Goal: Task Accomplishment & Management: Use online tool/utility

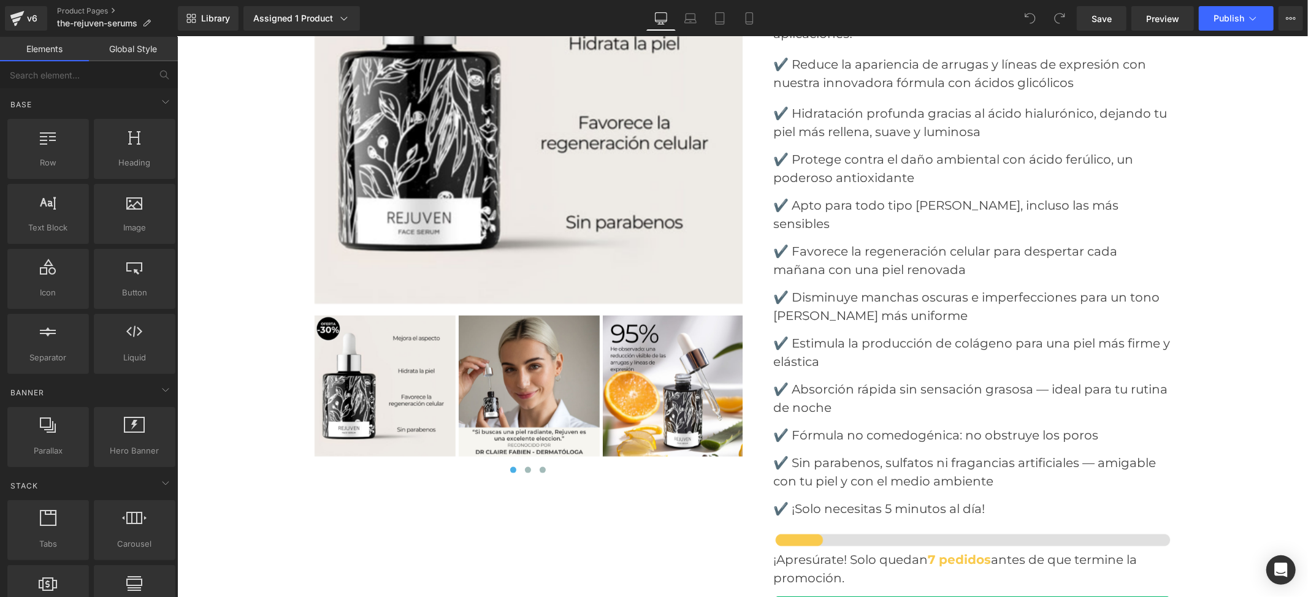
scroll to position [5152, 0]
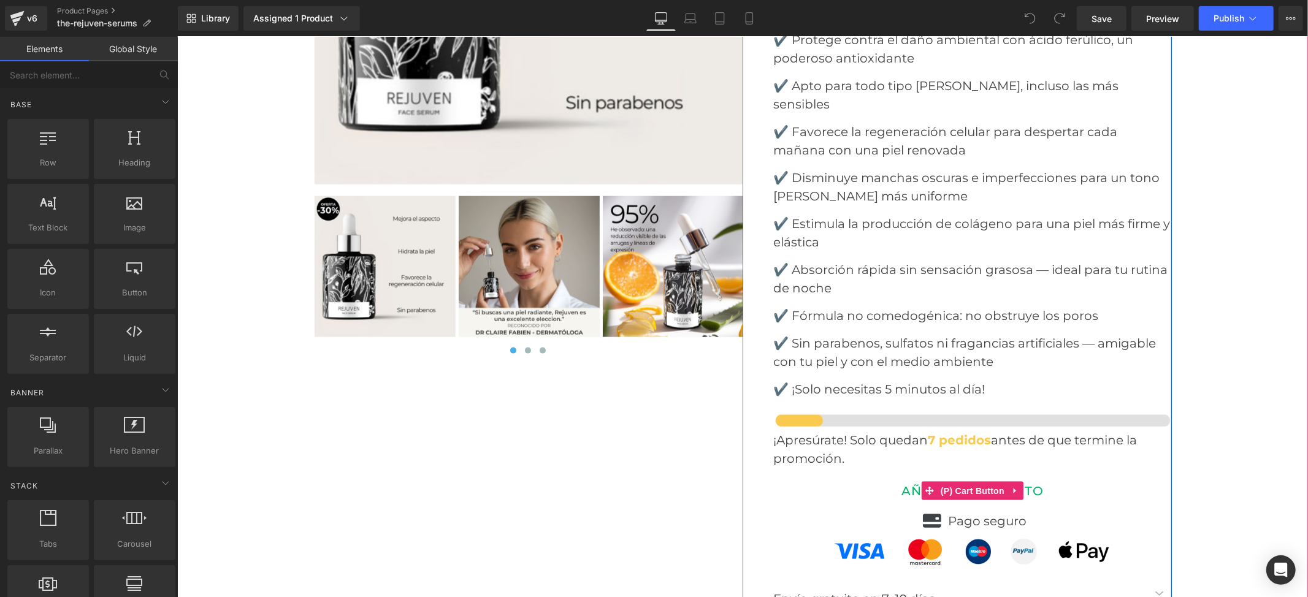
click at [859, 477] on button "AÑADIR AL CARRITO" at bounding box center [972, 491] width 399 height 29
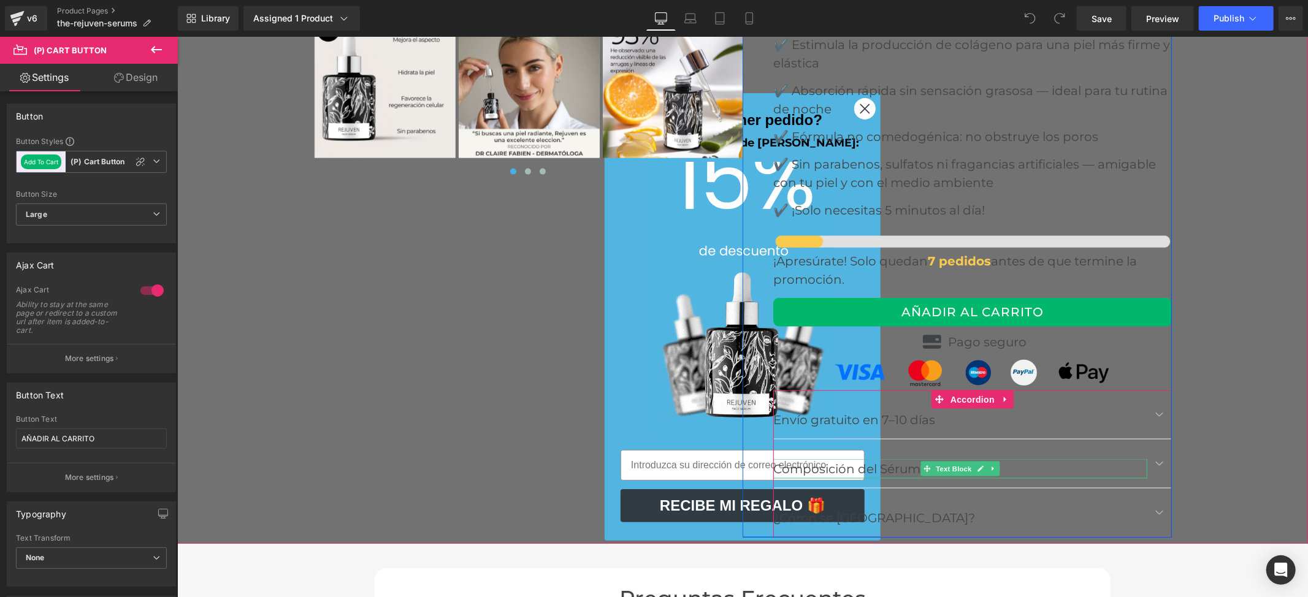
scroll to position [5316, 0]
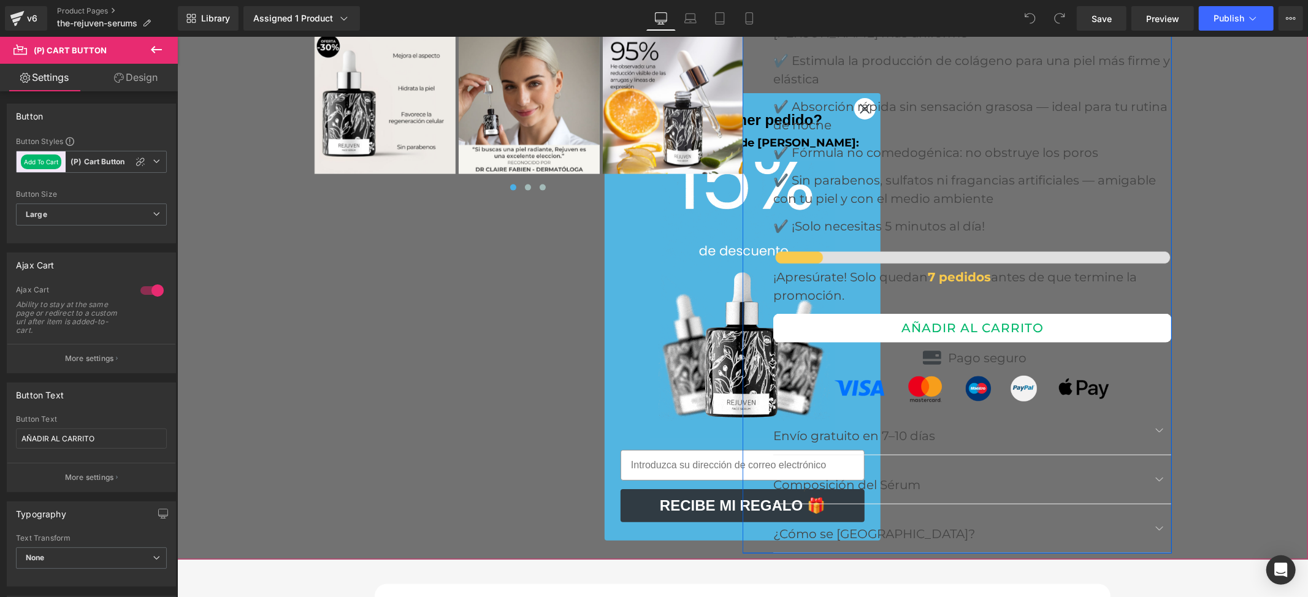
click at [911, 313] on button "AÑADIR AL CARRITO" at bounding box center [972, 327] width 399 height 29
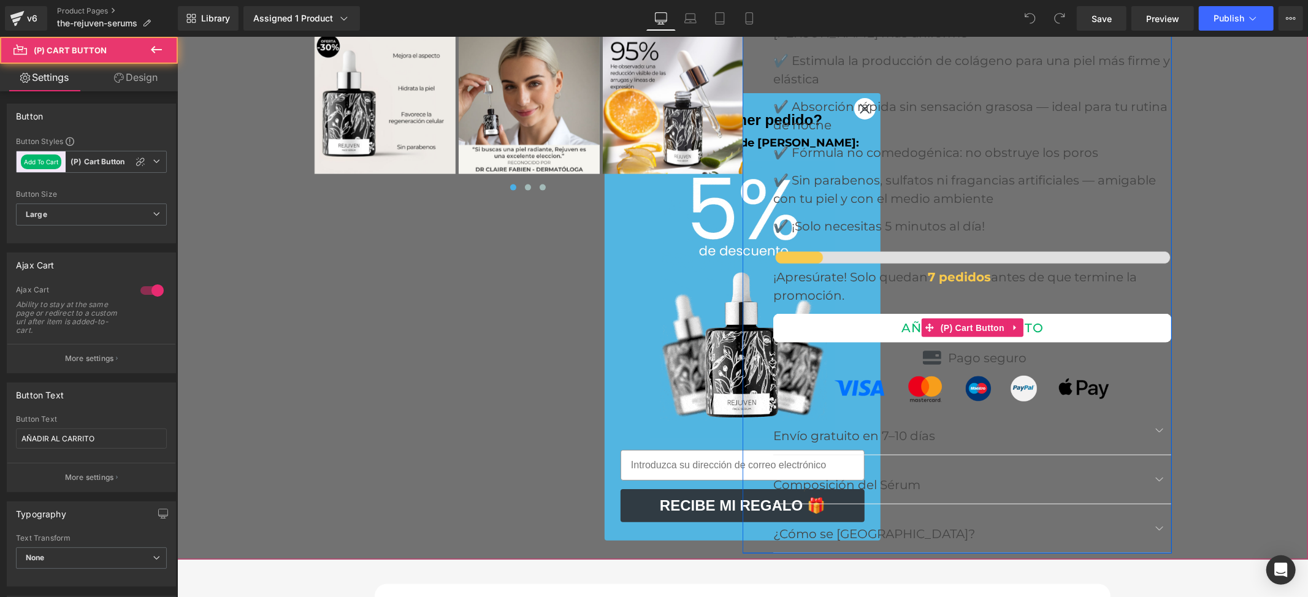
click at [911, 313] on button "AÑADIR AL CARRITO" at bounding box center [972, 327] width 399 height 29
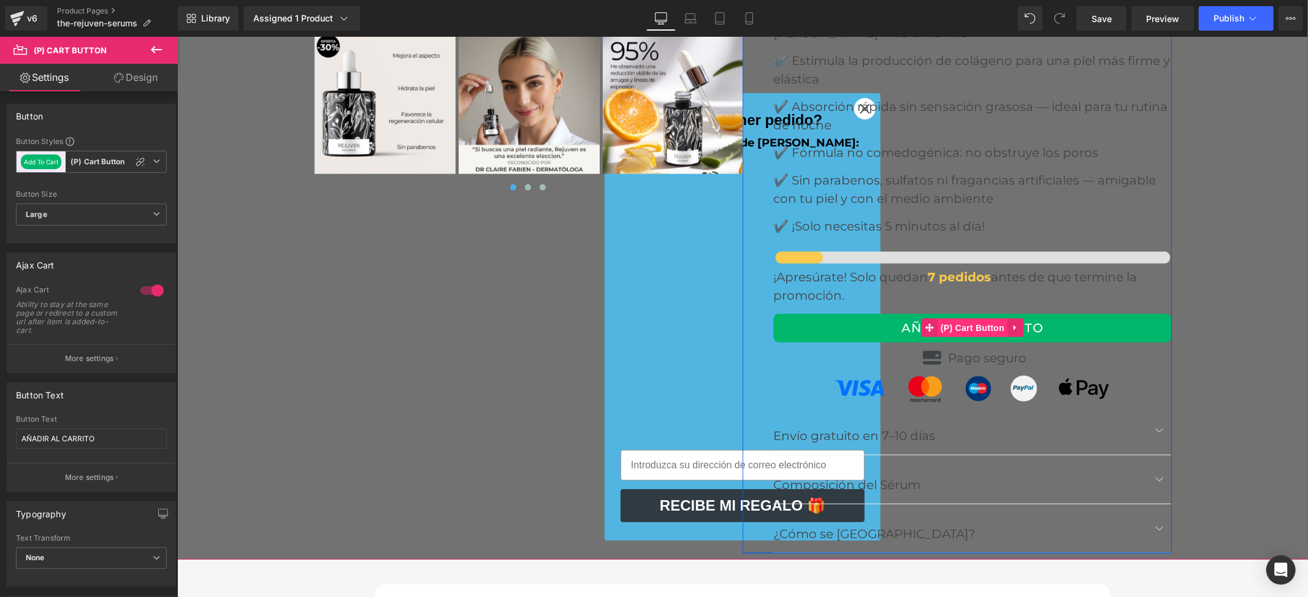
click at [960, 318] on span "(P) Cart Button" at bounding box center [972, 327] width 70 height 18
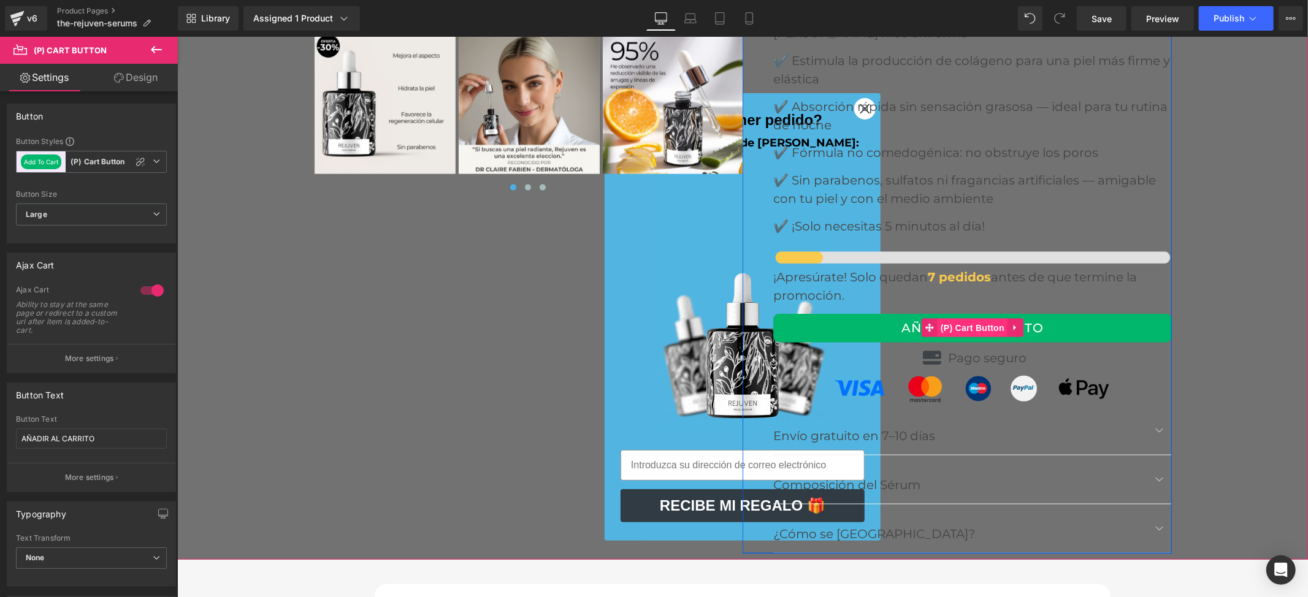
click at [960, 318] on span "(P) Cart Button" at bounding box center [972, 327] width 70 height 18
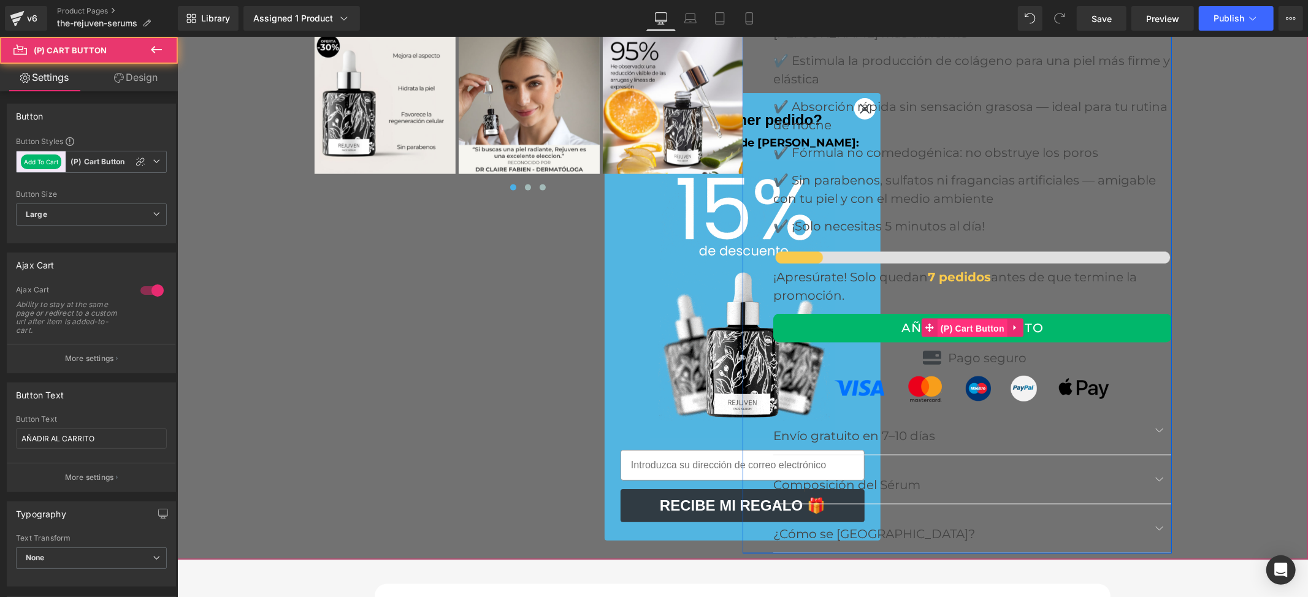
click at [960, 319] on span "(P) Cart Button" at bounding box center [972, 328] width 70 height 18
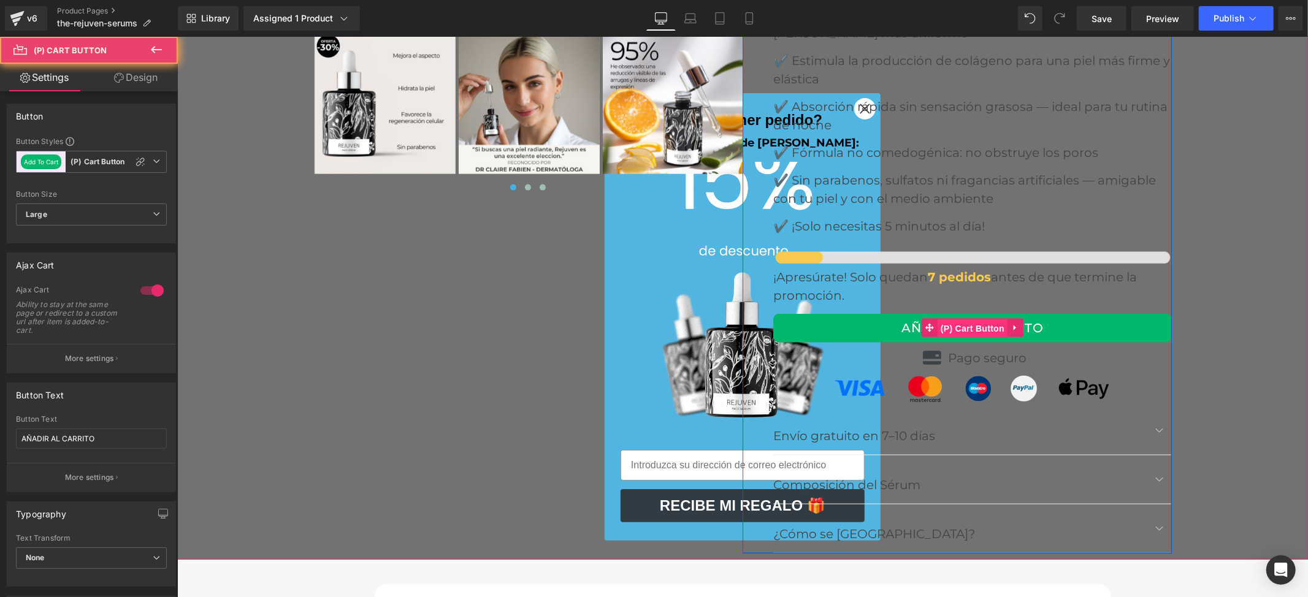
click at [960, 319] on span "(P) Cart Button" at bounding box center [972, 328] width 70 height 18
click at [960, 318] on span "(P) Cart Button" at bounding box center [972, 327] width 70 height 18
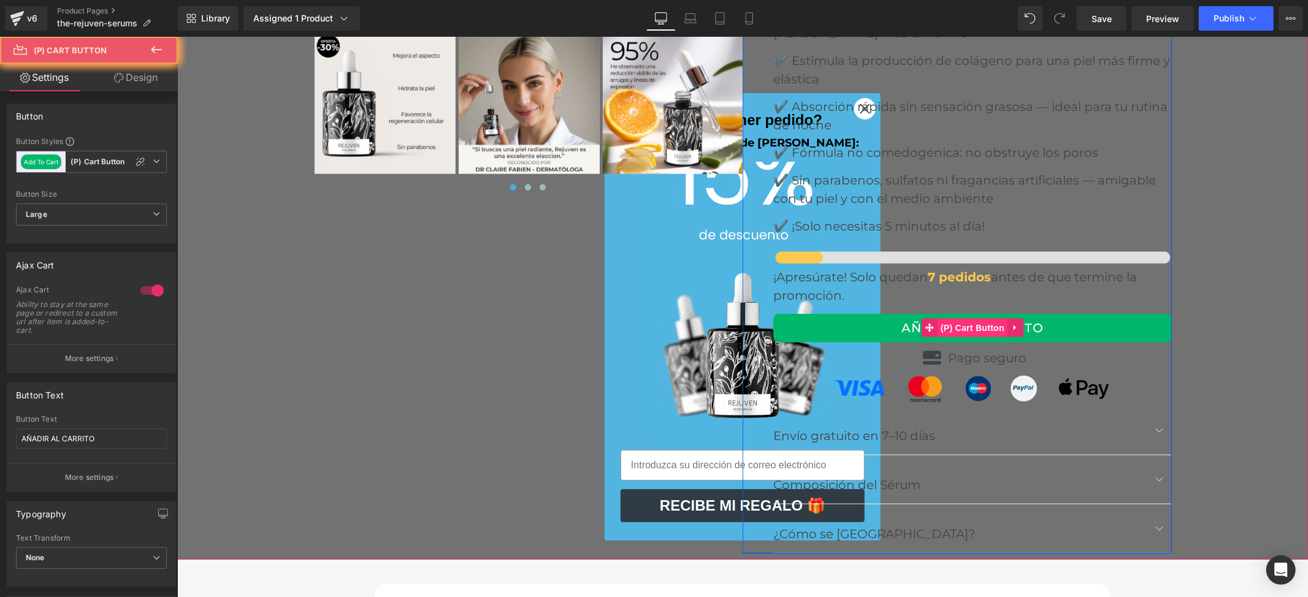
click at [960, 318] on span "(P) Cart Button" at bounding box center [972, 327] width 70 height 18
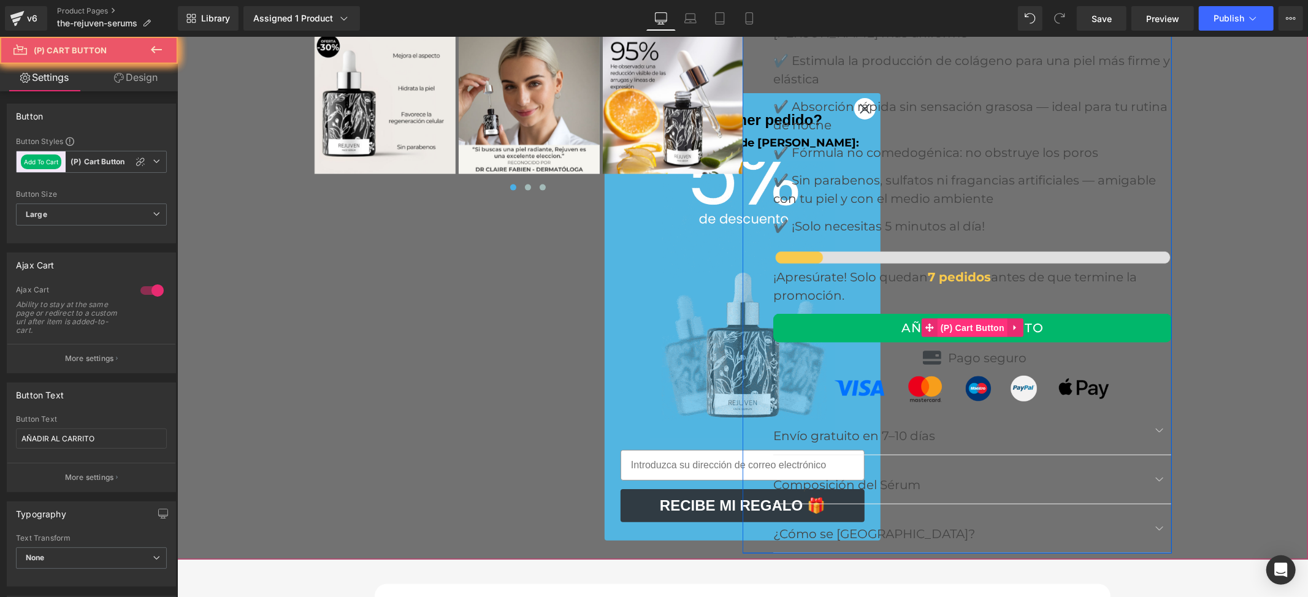
click at [960, 318] on span "(P) Cart Button" at bounding box center [972, 327] width 70 height 18
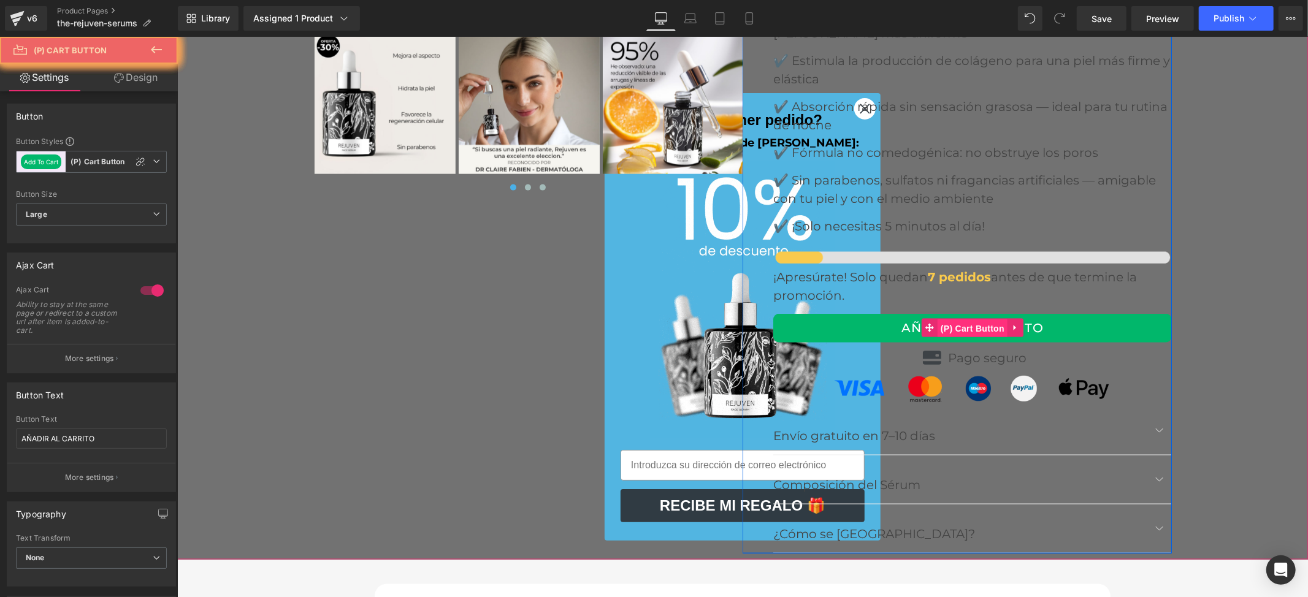
click at [960, 319] on span "(P) Cart Button" at bounding box center [972, 328] width 70 height 18
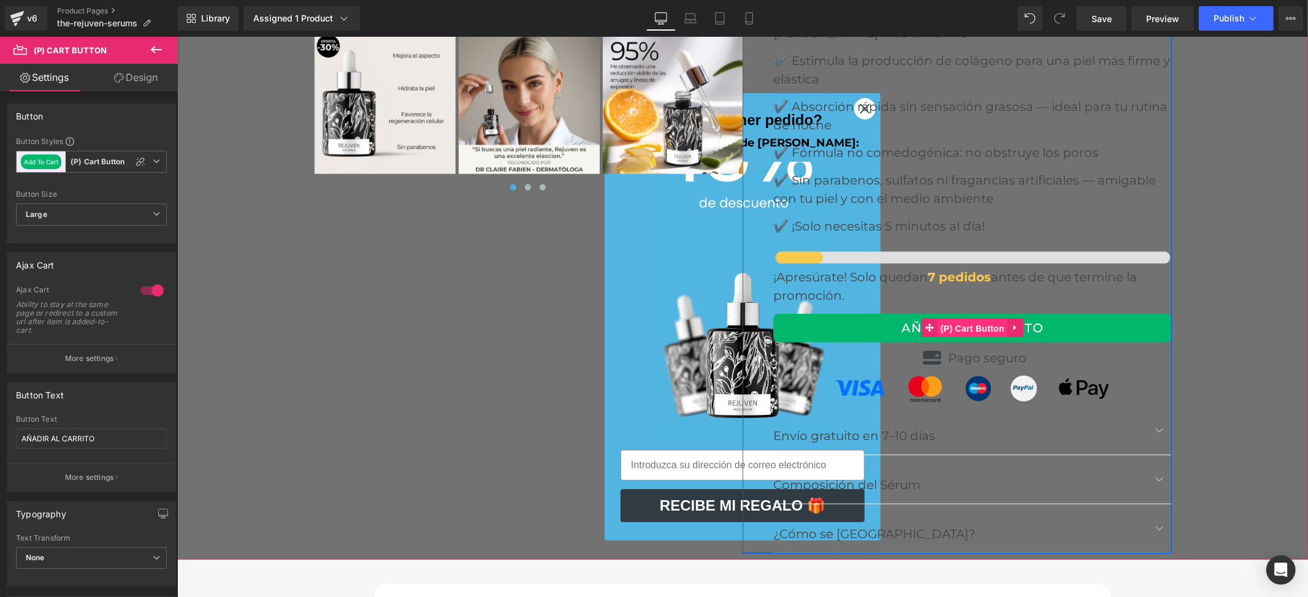
click at [960, 319] on span "(P) Cart Button" at bounding box center [972, 328] width 70 height 18
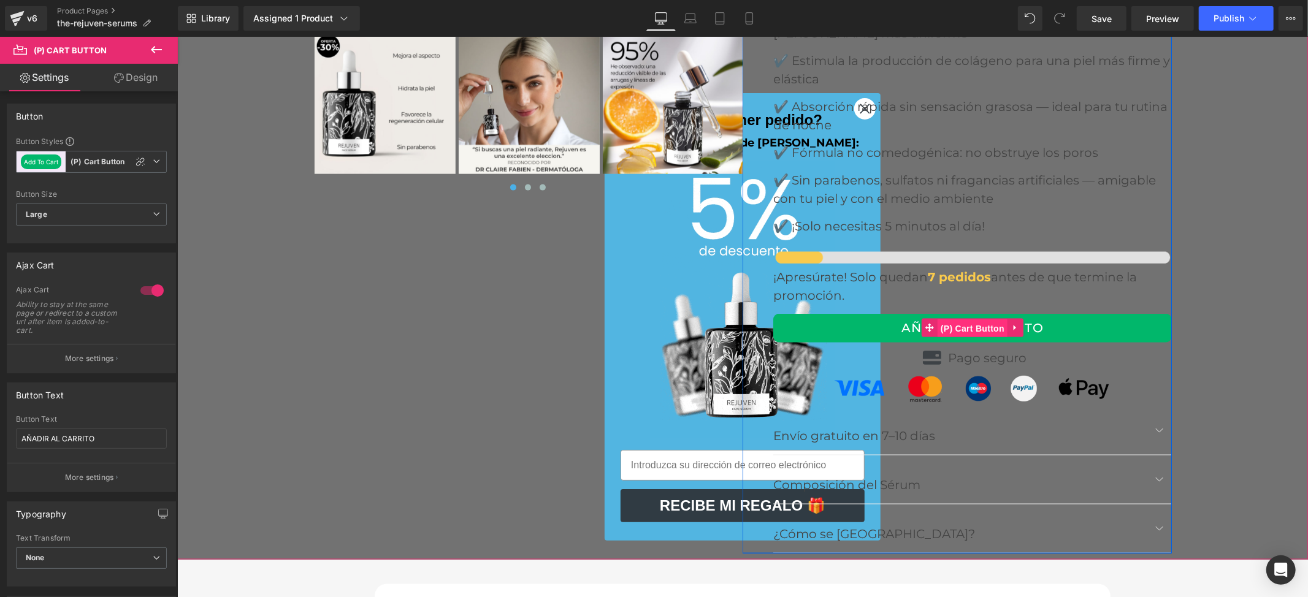
click at [960, 319] on span "(P) Cart Button" at bounding box center [972, 328] width 70 height 18
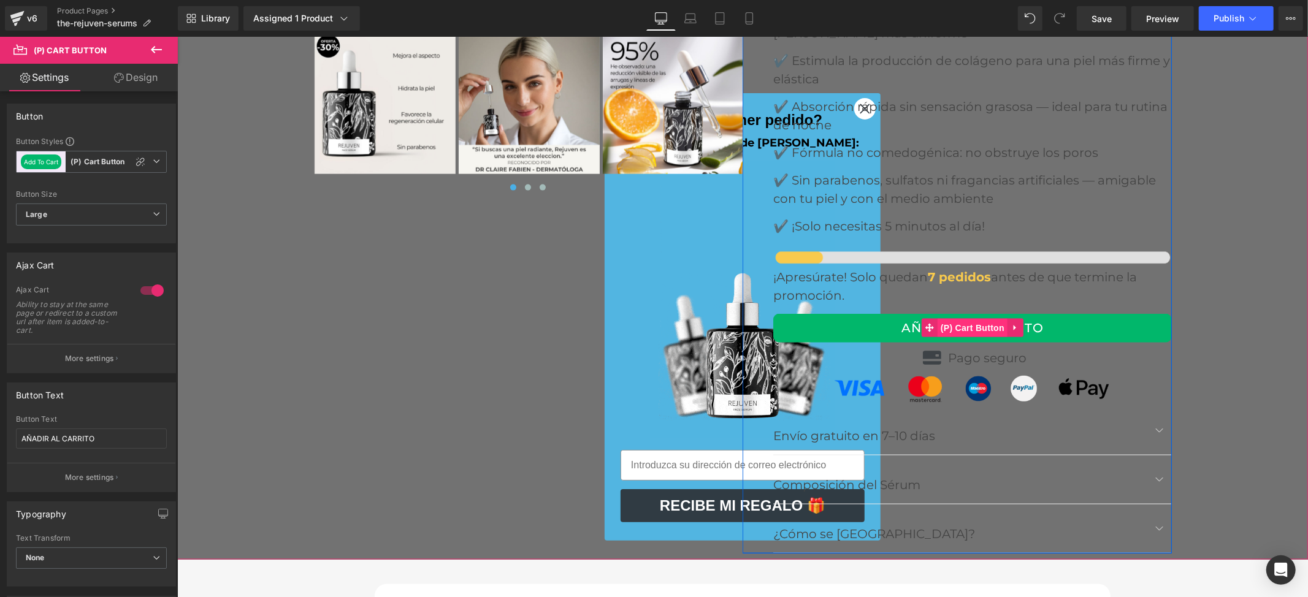
click at [960, 318] on span "(P) Cart Button" at bounding box center [972, 327] width 70 height 18
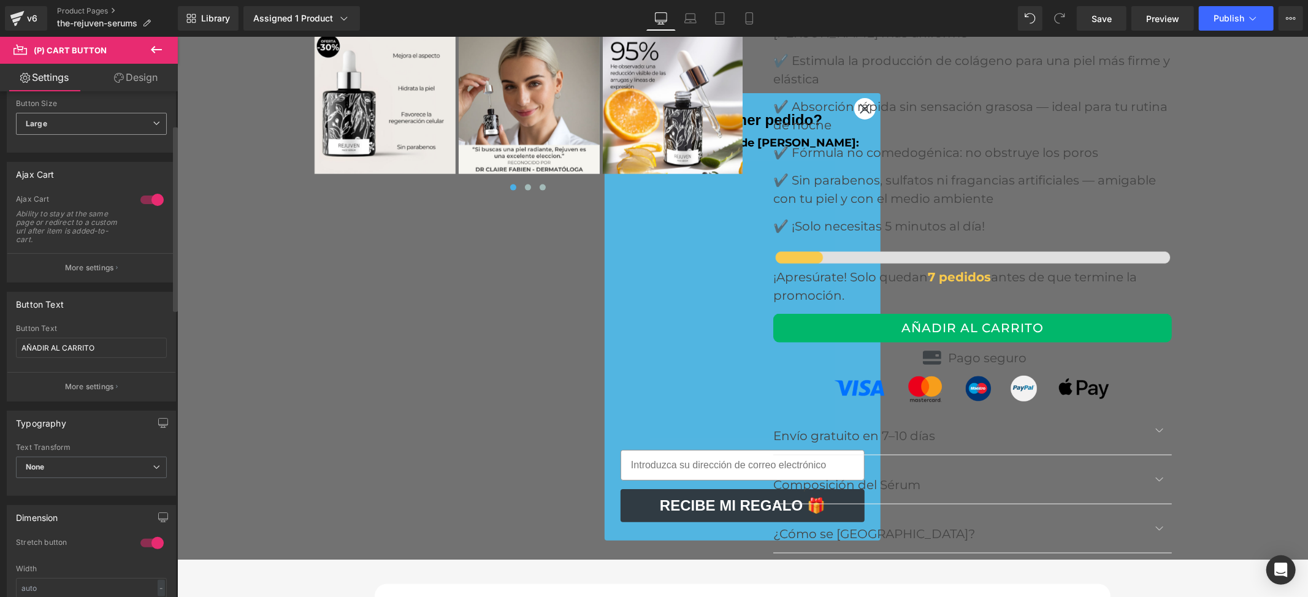
scroll to position [245, 0]
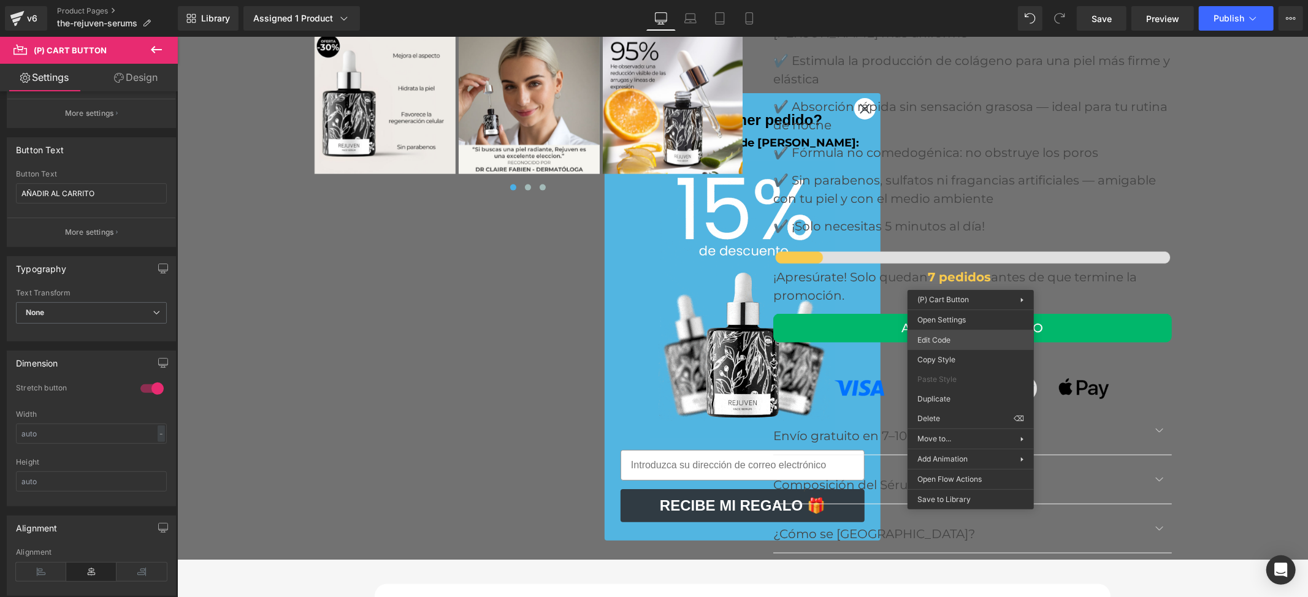
click at [950, 0] on div "(P) Cart Button You are previewing how the will restyle your page. You can not …" at bounding box center [654, 0] width 1308 height 0
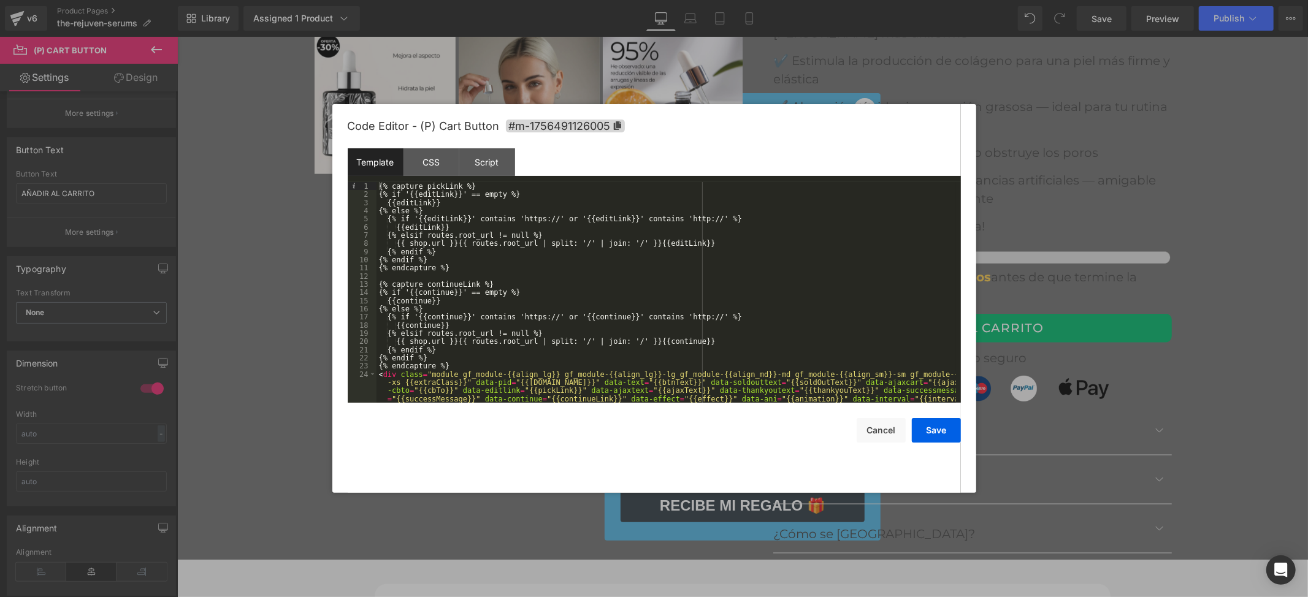
scroll to position [131, 0]
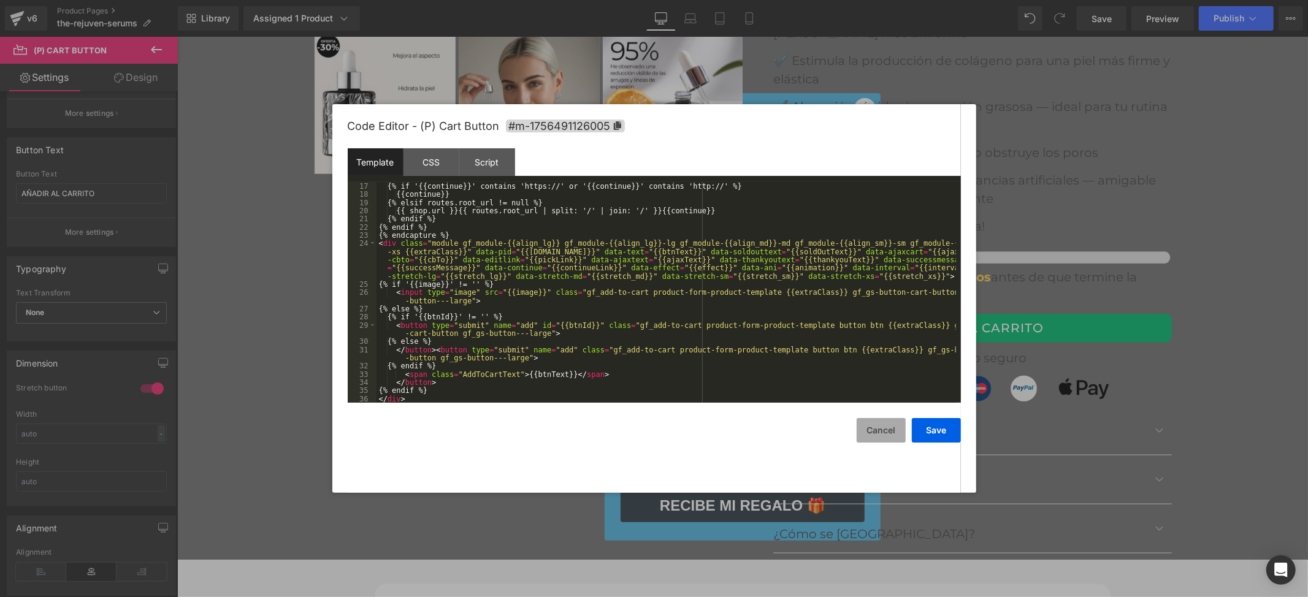
click at [887, 430] on button "Cancel" at bounding box center [881, 430] width 49 height 25
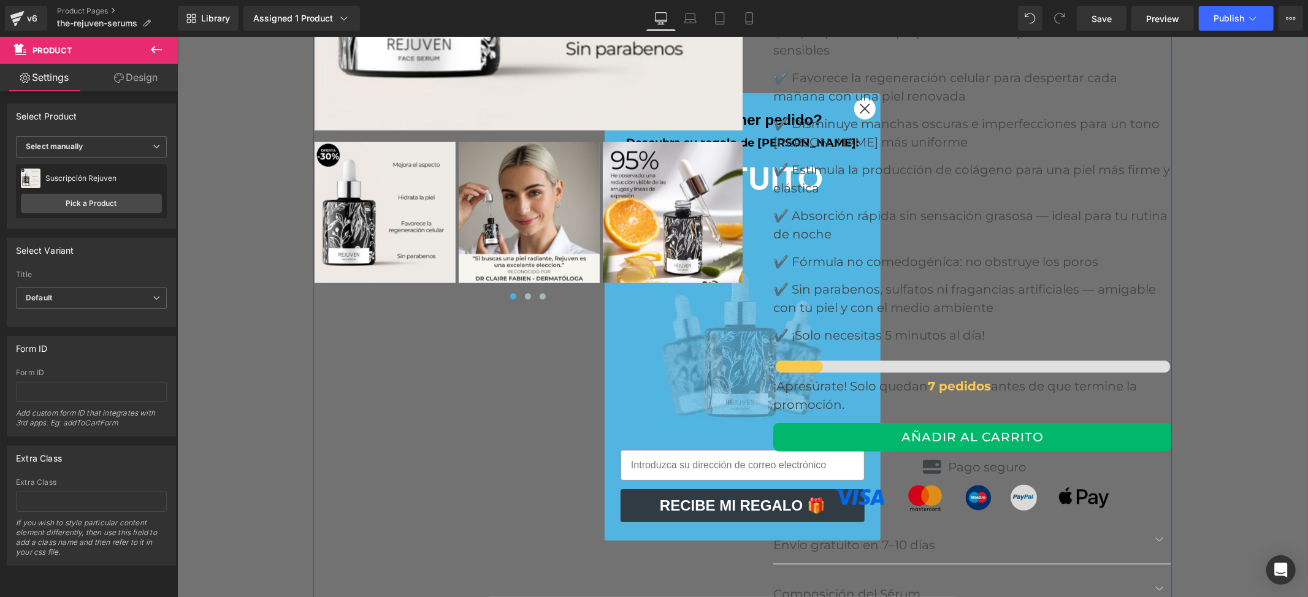
scroll to position [5249, 0]
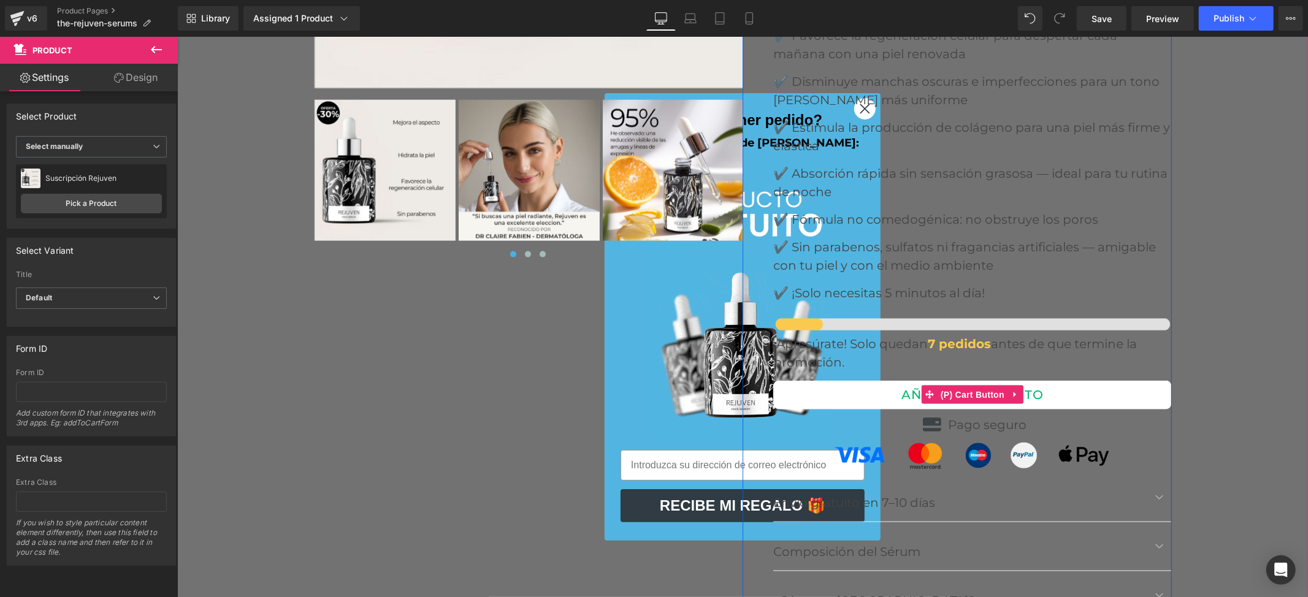
click at [1075, 380] on button "AÑADIR AL CARRITO" at bounding box center [972, 394] width 399 height 29
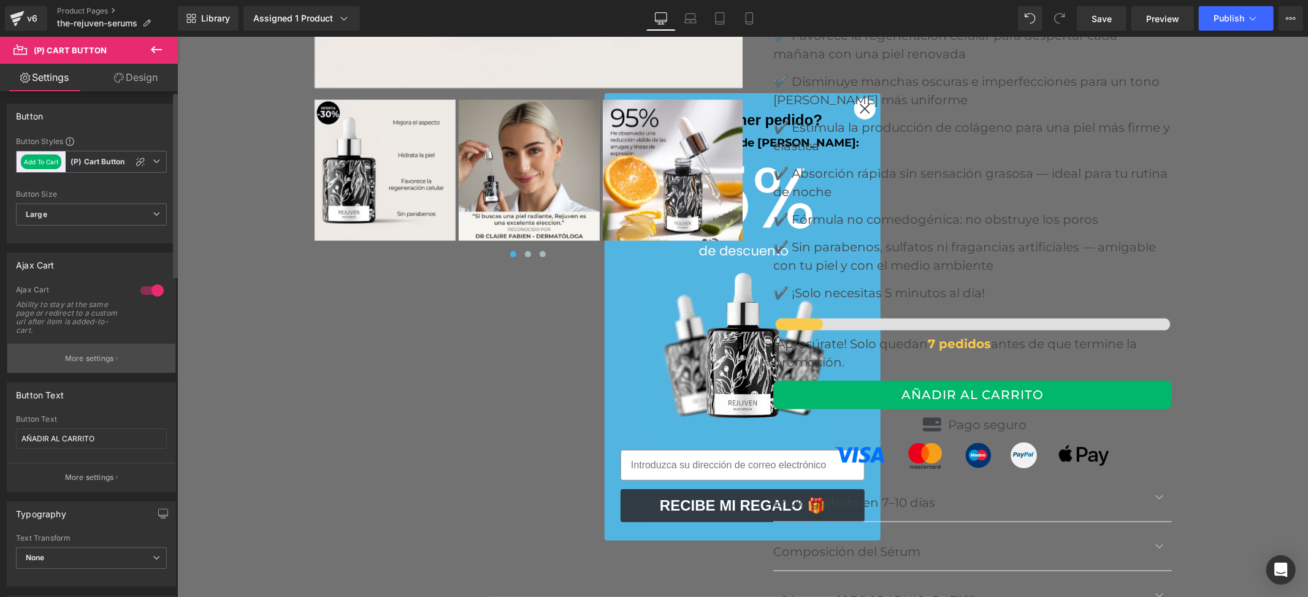
click at [111, 353] on p "More settings" at bounding box center [89, 358] width 49 height 11
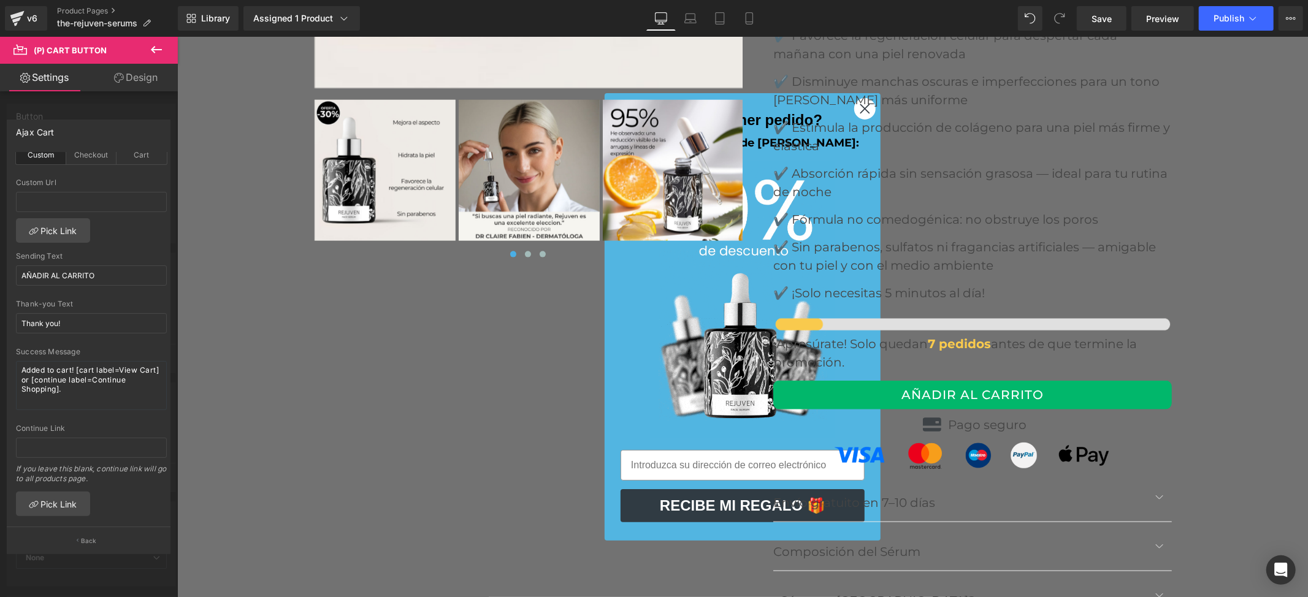
scroll to position [0, 0]
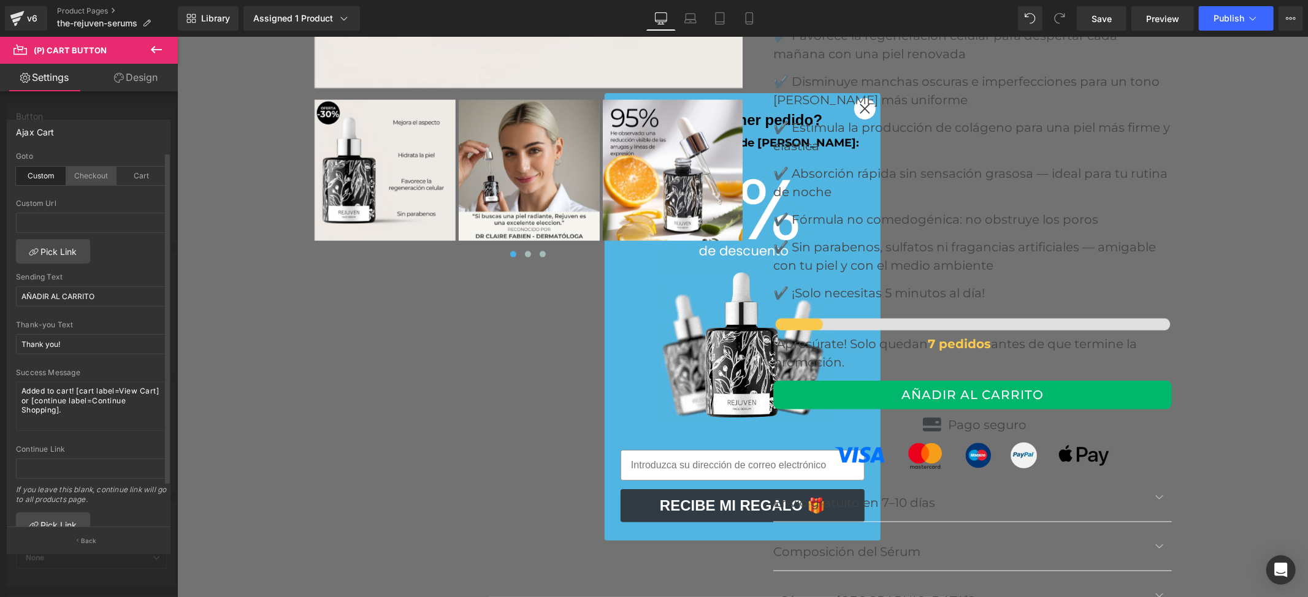
click at [98, 179] on div "Checkout" at bounding box center [91, 176] width 50 height 18
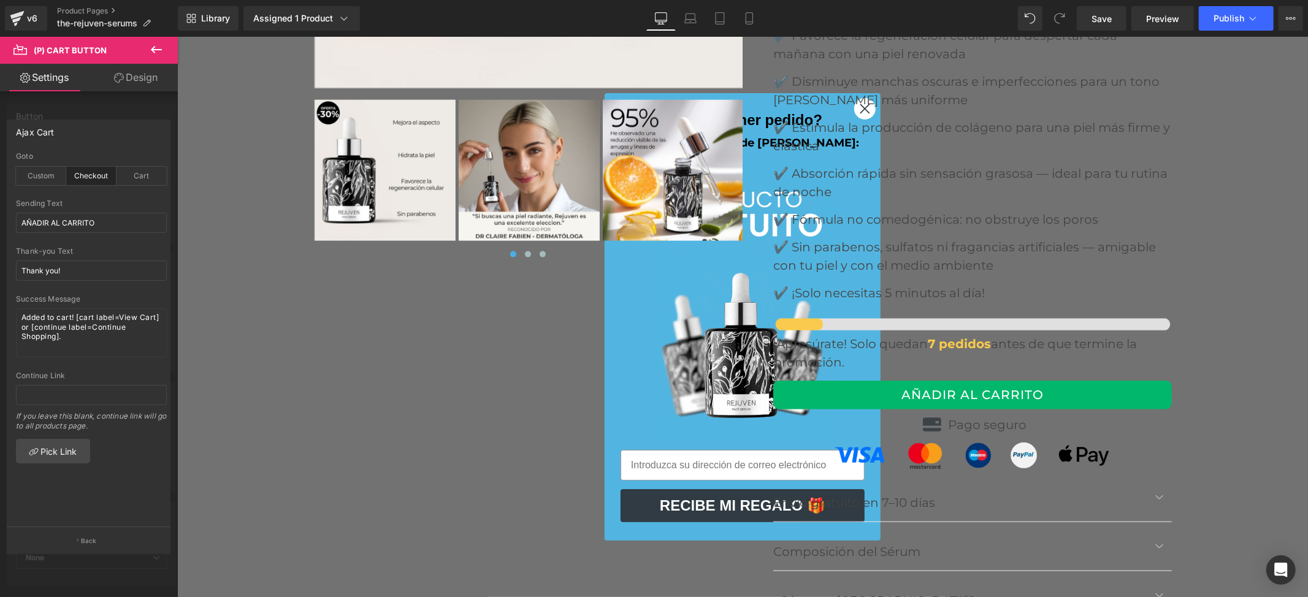
click at [143, 188] on div "Goto Custom Checkout Cart" at bounding box center [91, 175] width 151 height 47
click at [145, 183] on div "Cart" at bounding box center [142, 176] width 50 height 18
drag, startPoint x: 22, startPoint y: 182, endPoint x: 118, endPoint y: 195, distance: 97.2
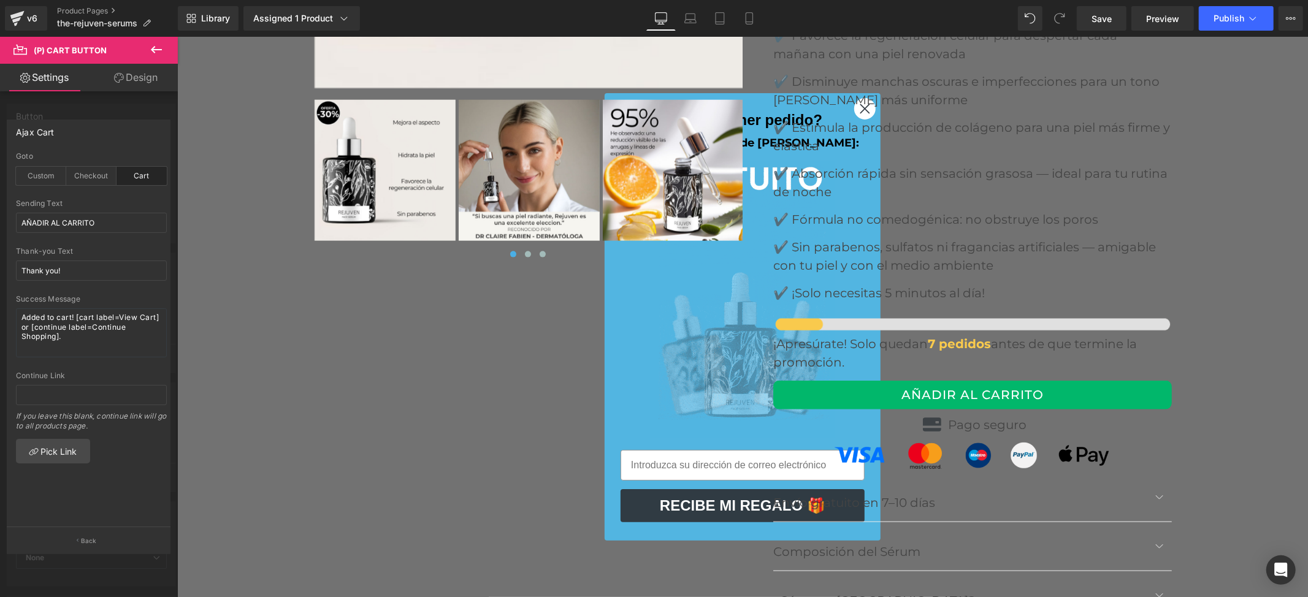
click at [23, 182] on div "Custom" at bounding box center [41, 176] width 50 height 18
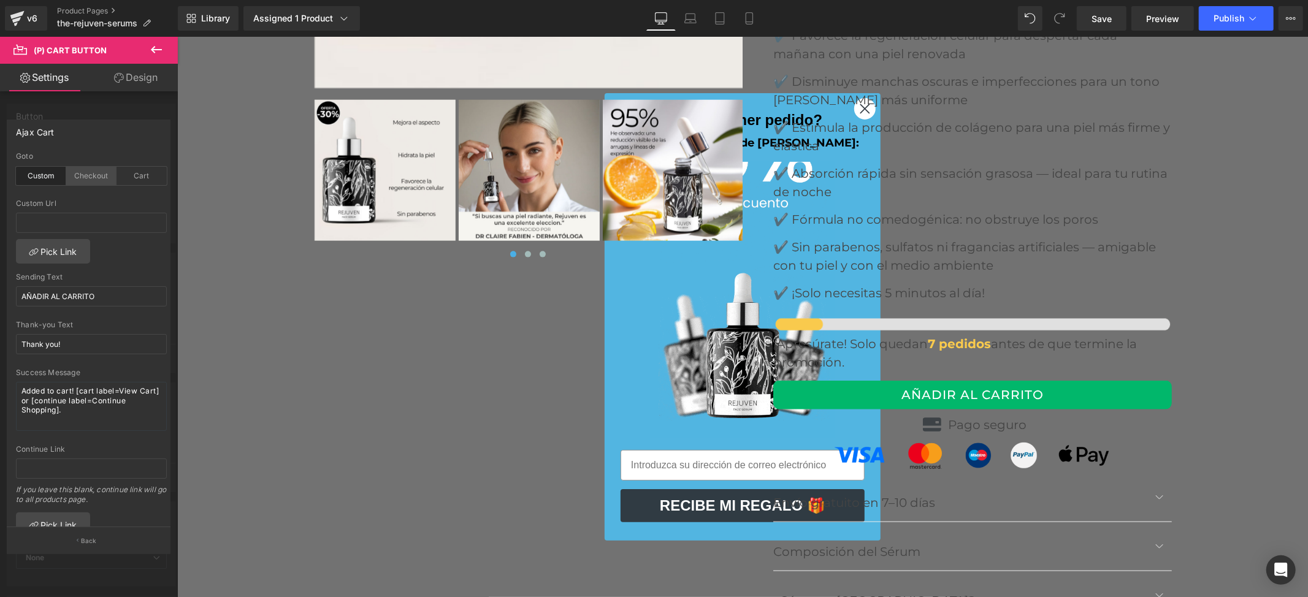
click at [90, 175] on div "Checkout" at bounding box center [91, 176] width 50 height 18
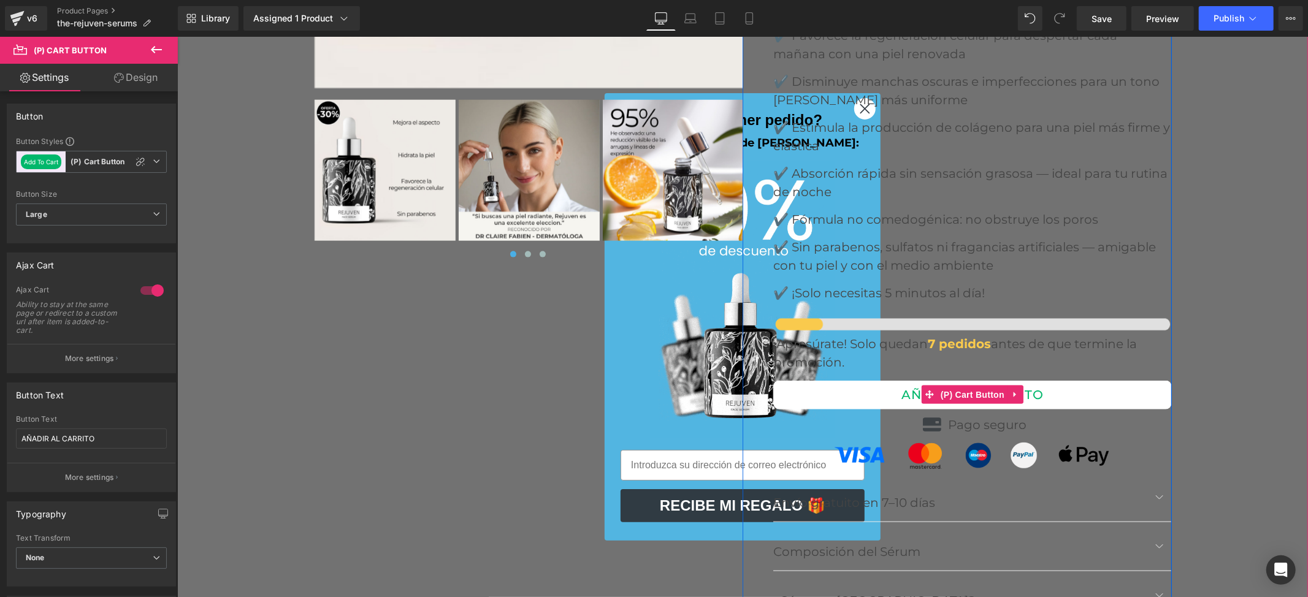
click at [918, 380] on button "AÑADIR AL CARRITO" at bounding box center [972, 394] width 399 height 29
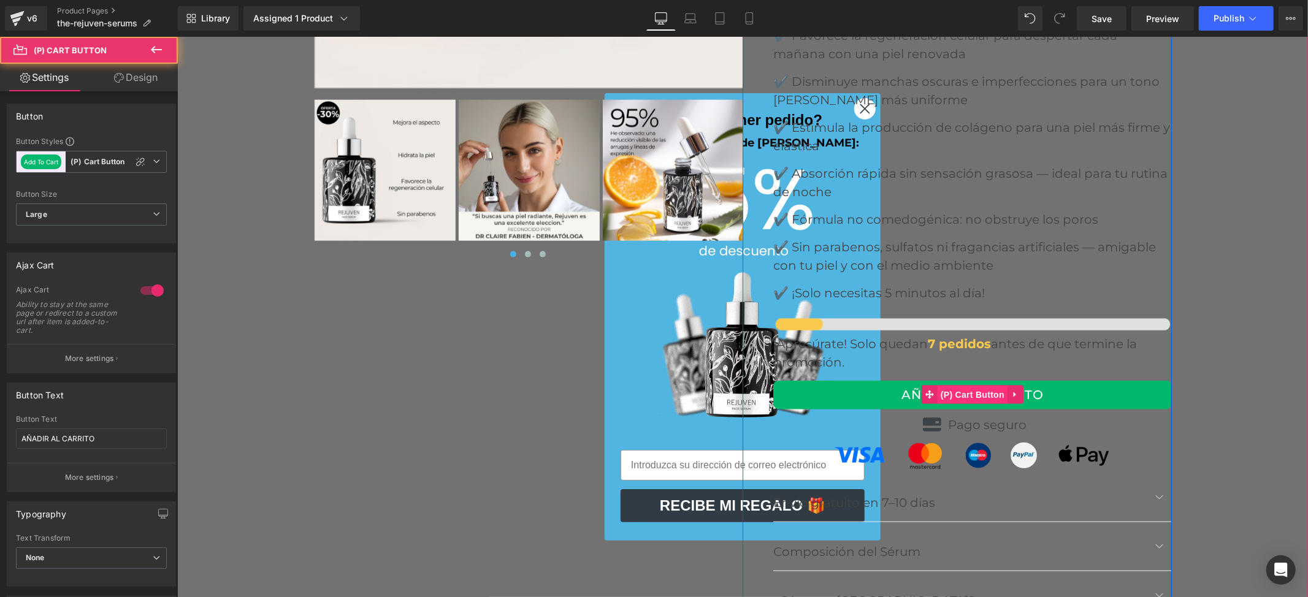
click at [953, 385] on span "(P) Cart Button" at bounding box center [972, 394] width 70 height 18
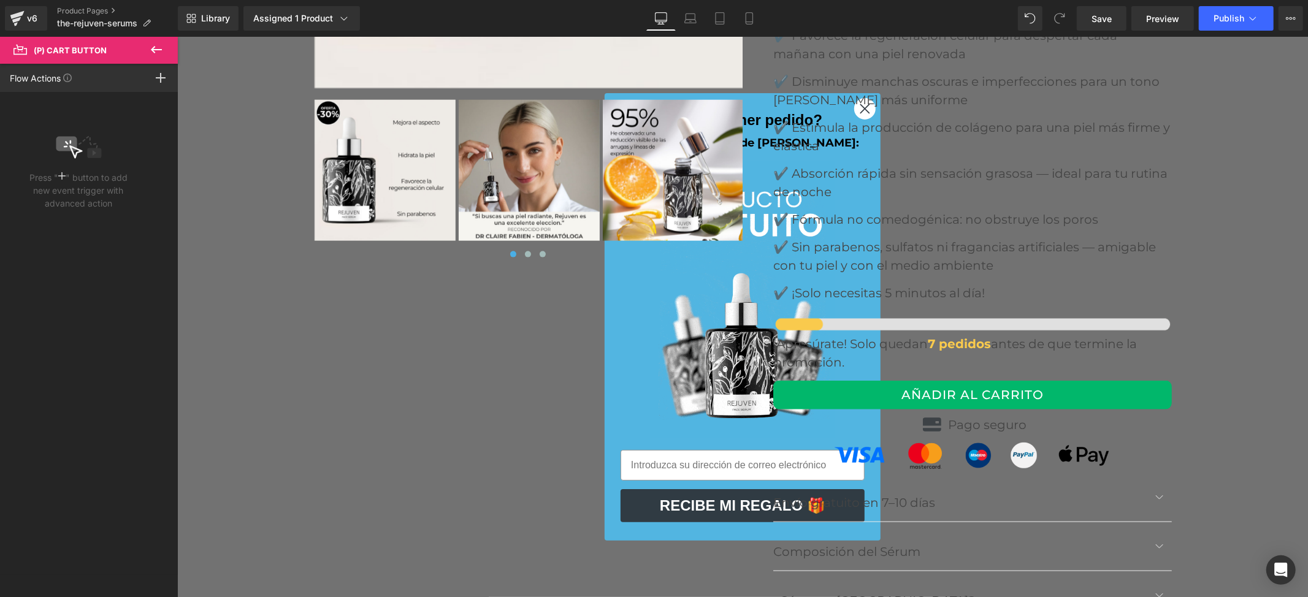
click at [91, 180] on p "Press " " button to add new event trigger with advanced action" at bounding box center [78, 190] width 98 height 39
click at [155, 49] on icon at bounding box center [156, 49] width 11 height 7
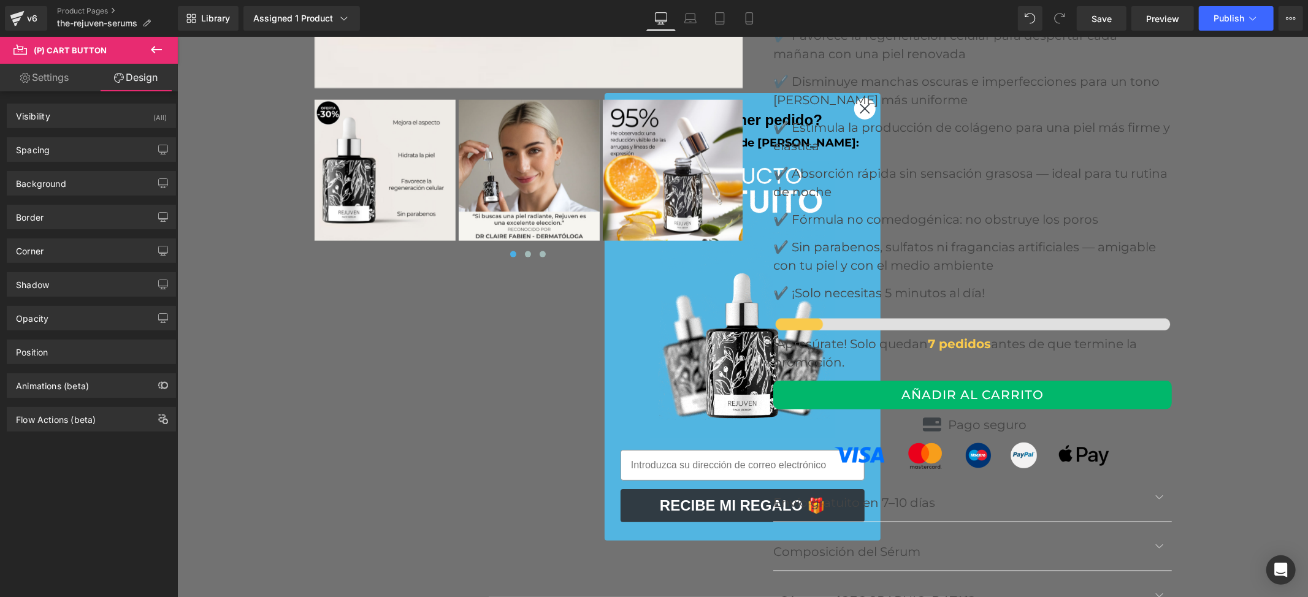
click at [49, 79] on link "Settings" at bounding box center [44, 78] width 89 height 28
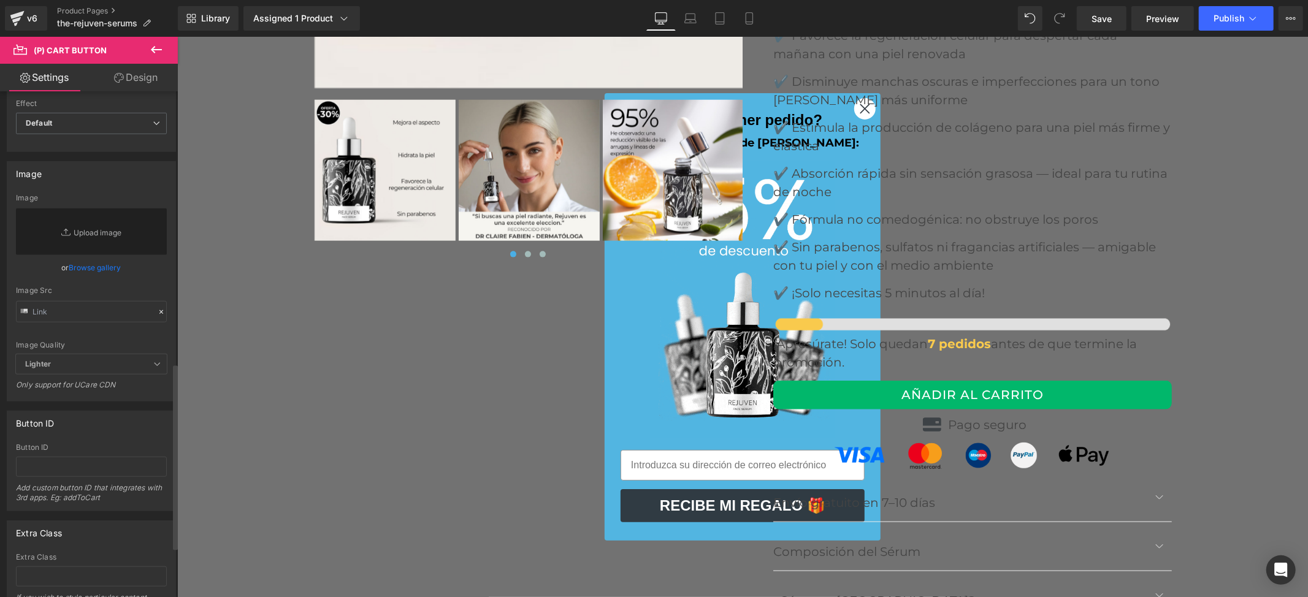
scroll to position [707, 0]
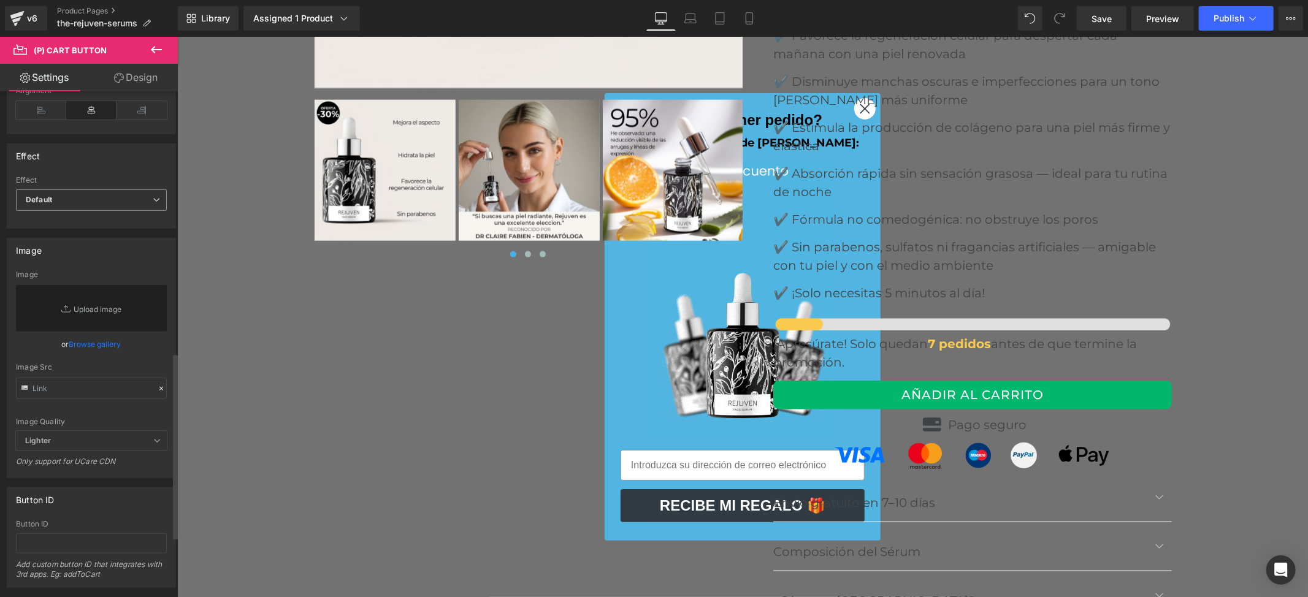
click at [121, 199] on span "Default" at bounding box center [91, 200] width 151 height 21
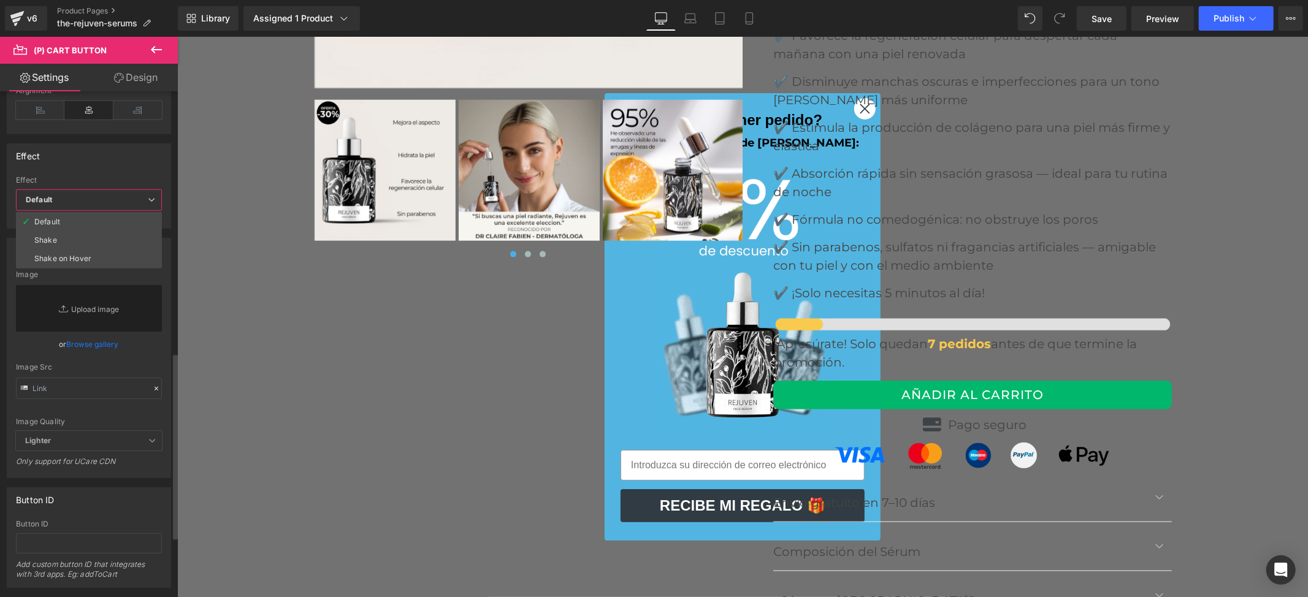
click at [121, 199] on span "Default" at bounding box center [89, 200] width 146 height 21
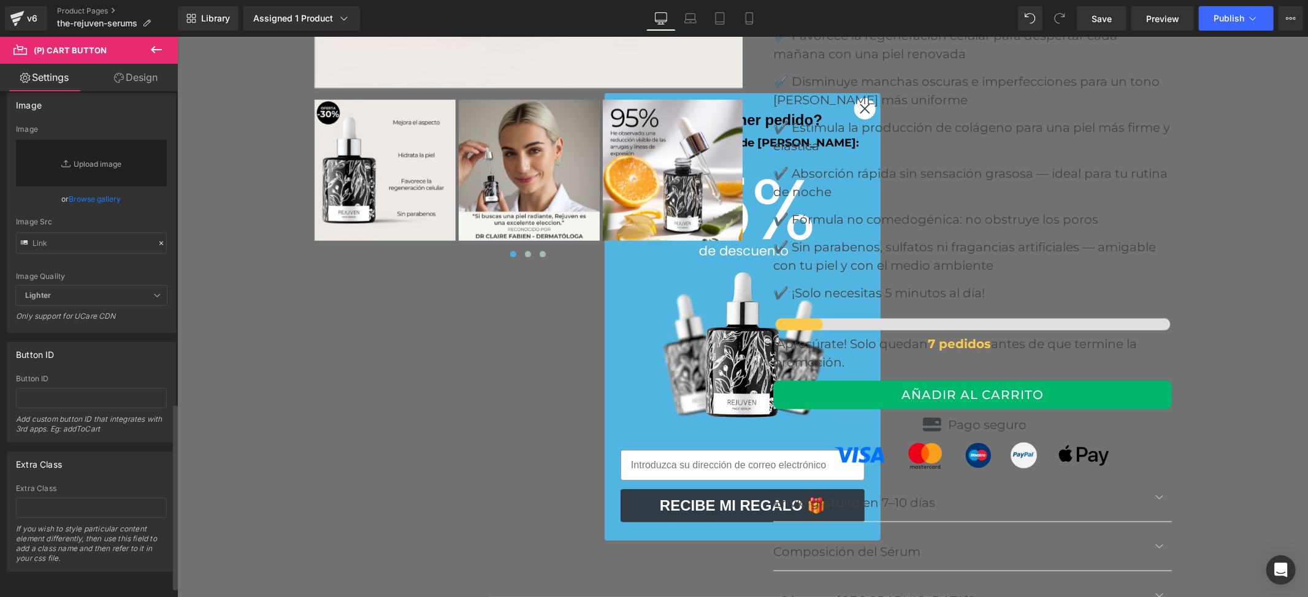
scroll to position [871, 0]
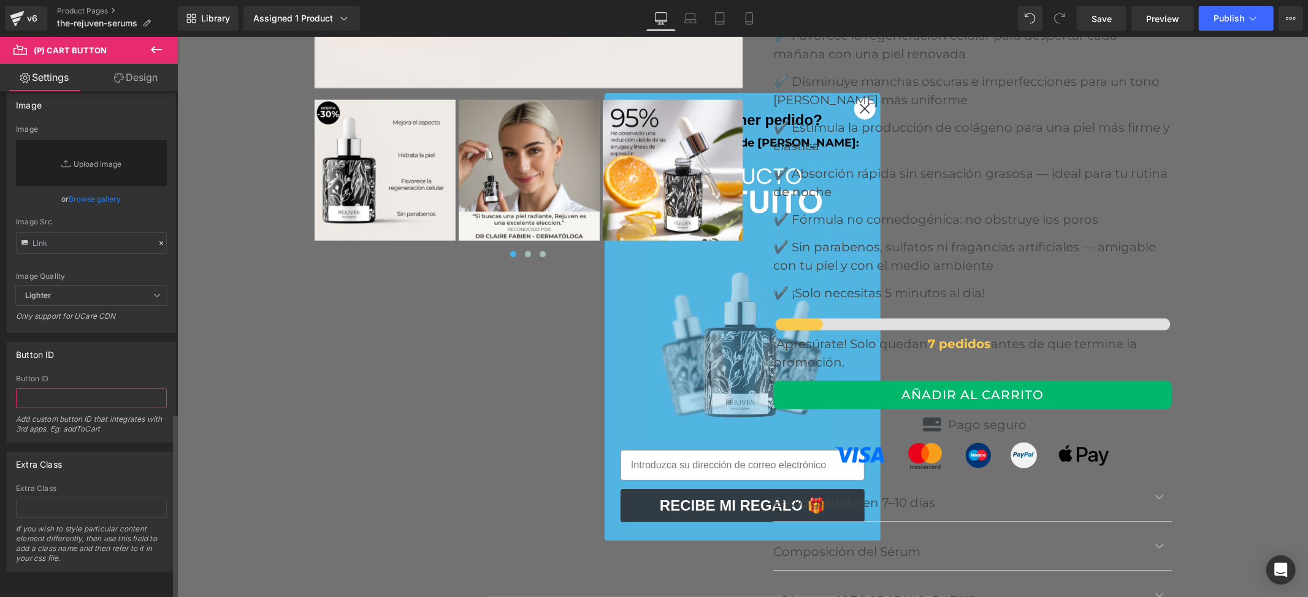
click at [63, 390] on input "text" at bounding box center [91, 398] width 151 height 20
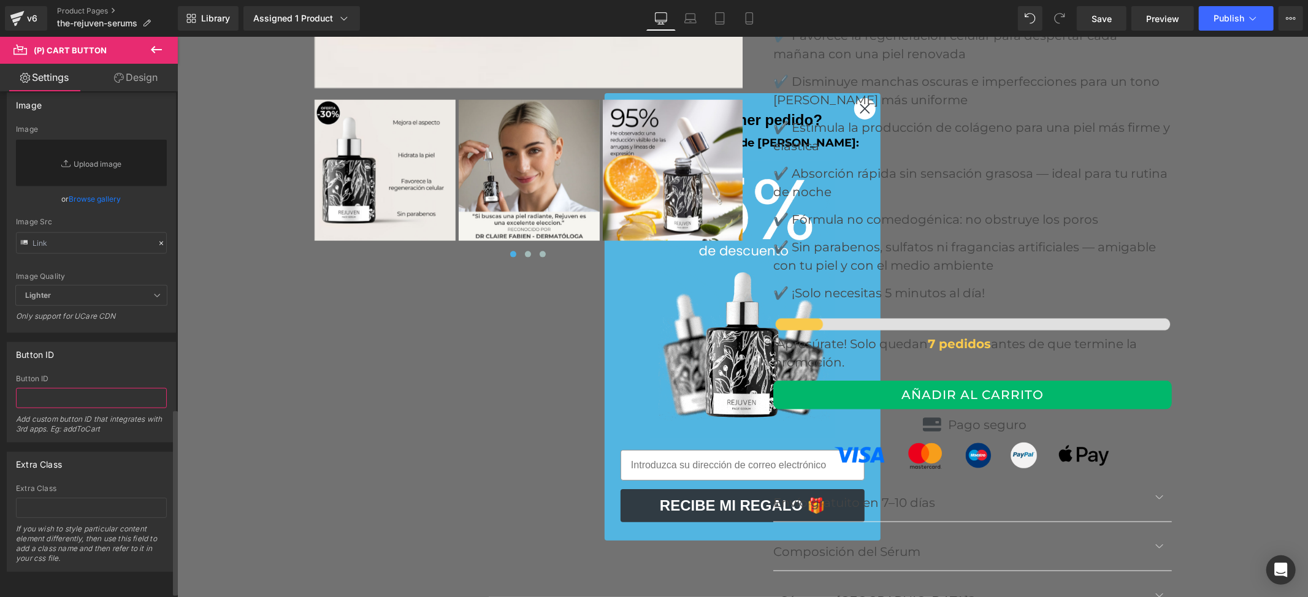
scroll to position [789, 0]
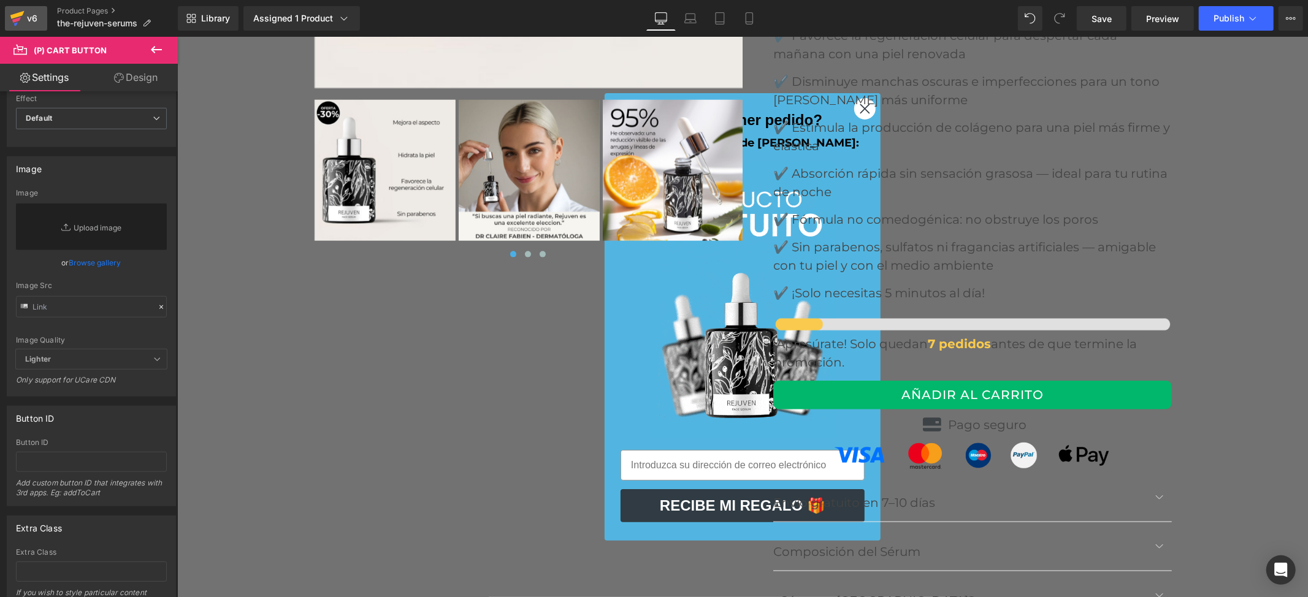
click at [8, 20] on link "v6" at bounding box center [26, 18] width 42 height 25
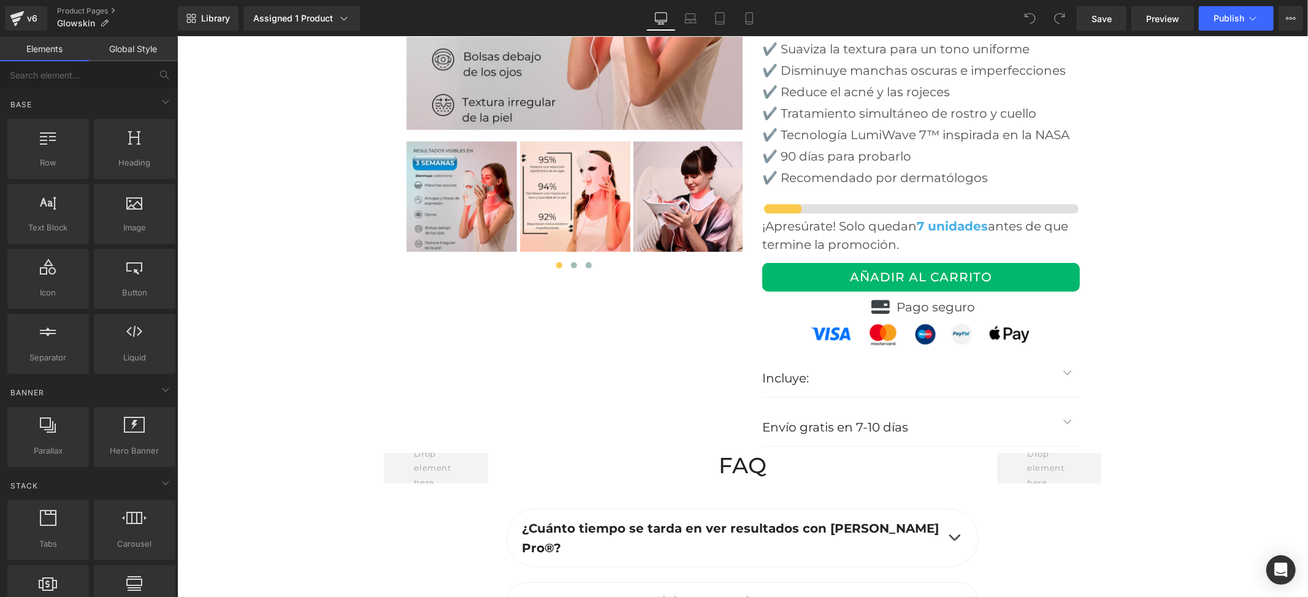
scroll to position [4498, 0]
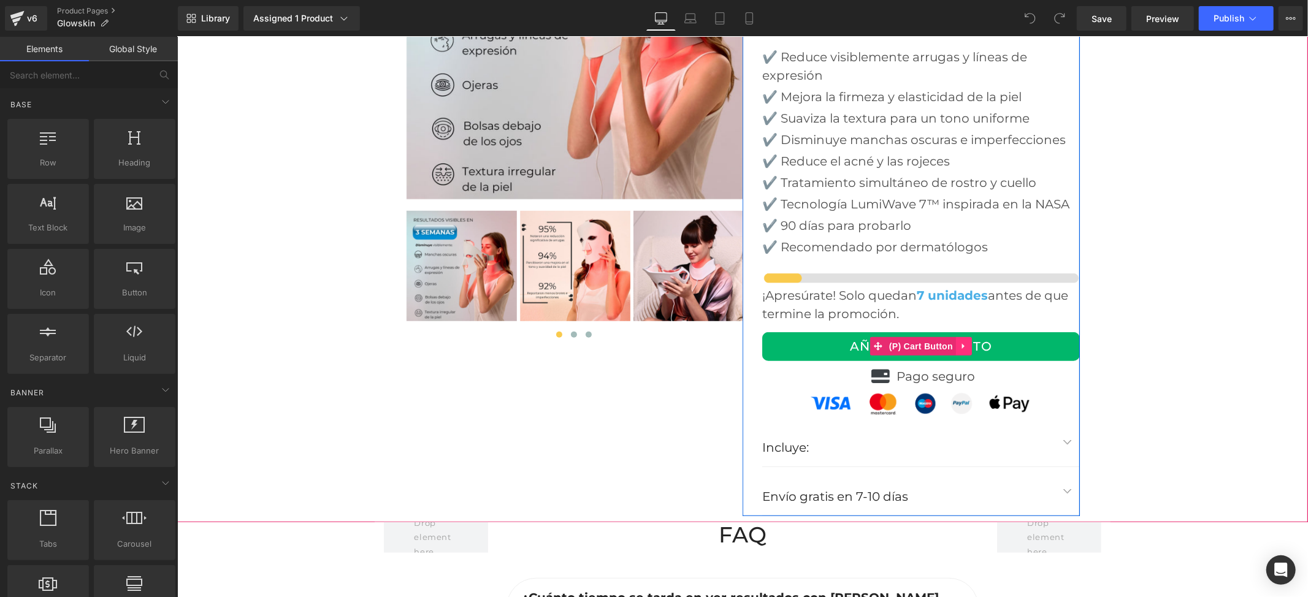
click at [959, 342] on icon at bounding box center [963, 346] width 9 height 9
click at [935, 342] on icon at bounding box center [939, 346] width 9 height 9
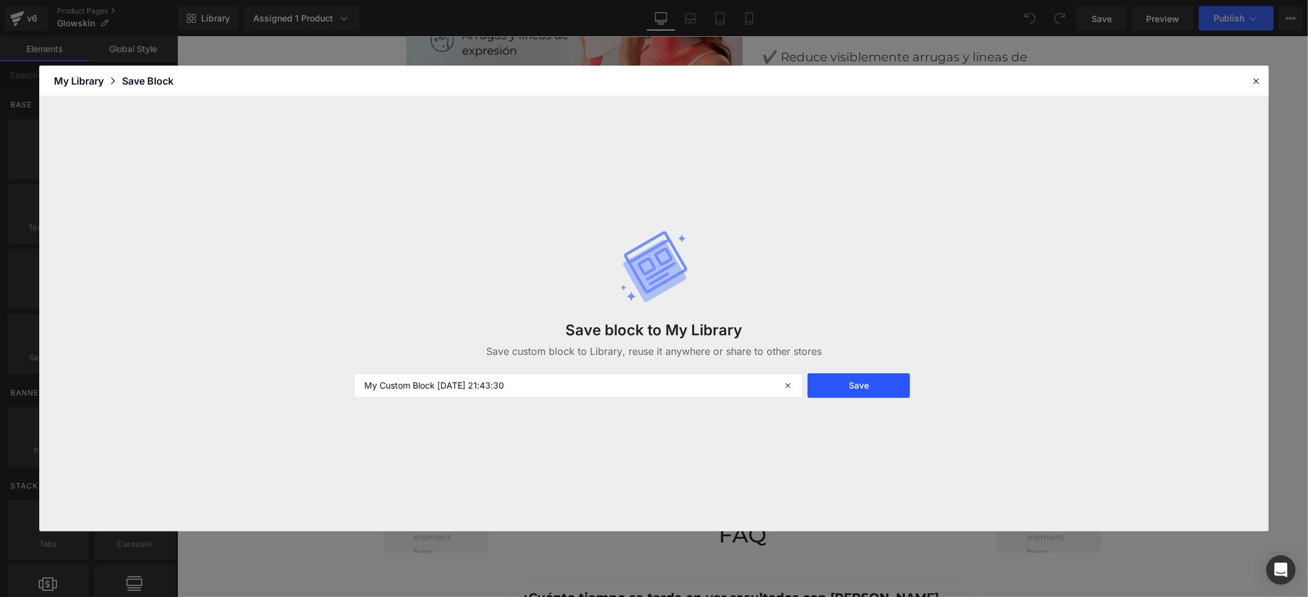
click at [861, 391] on button "Save" at bounding box center [859, 386] width 102 height 25
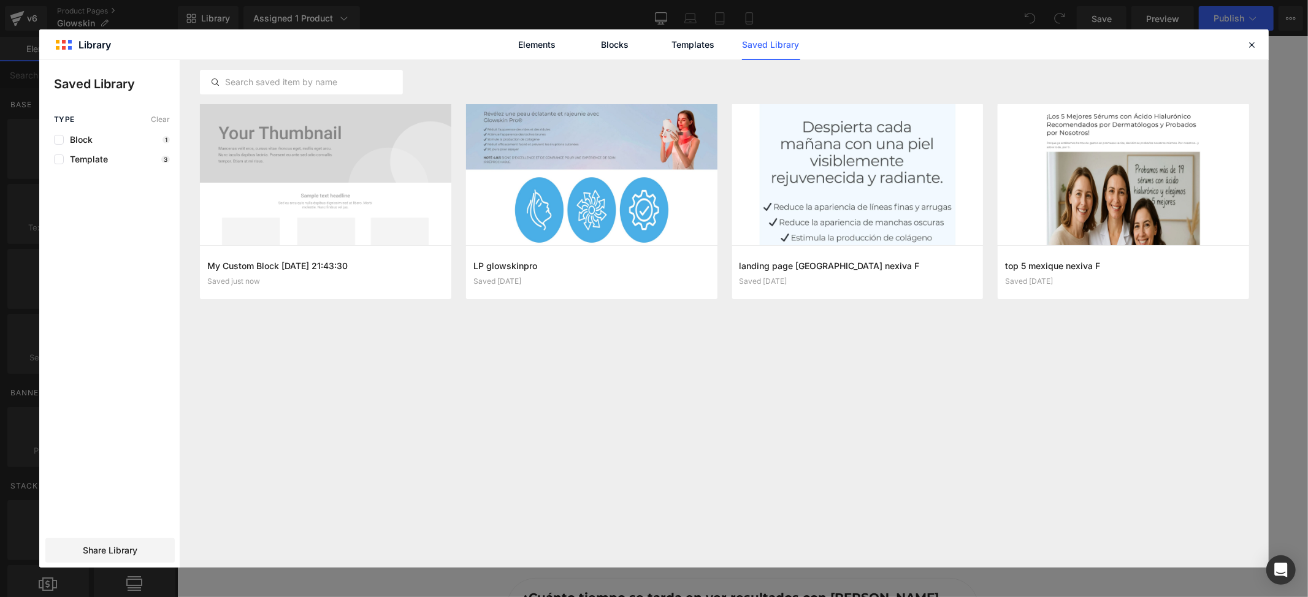
drag, startPoint x: 1257, startPoint y: 47, endPoint x: 978, endPoint y: 25, distance: 280.0
click at [1239, 45] on header "Library Elements Blocks Templates Saved Library" at bounding box center [654, 44] width 1230 height 31
click at [1251, 45] on icon at bounding box center [1251, 44] width 11 height 11
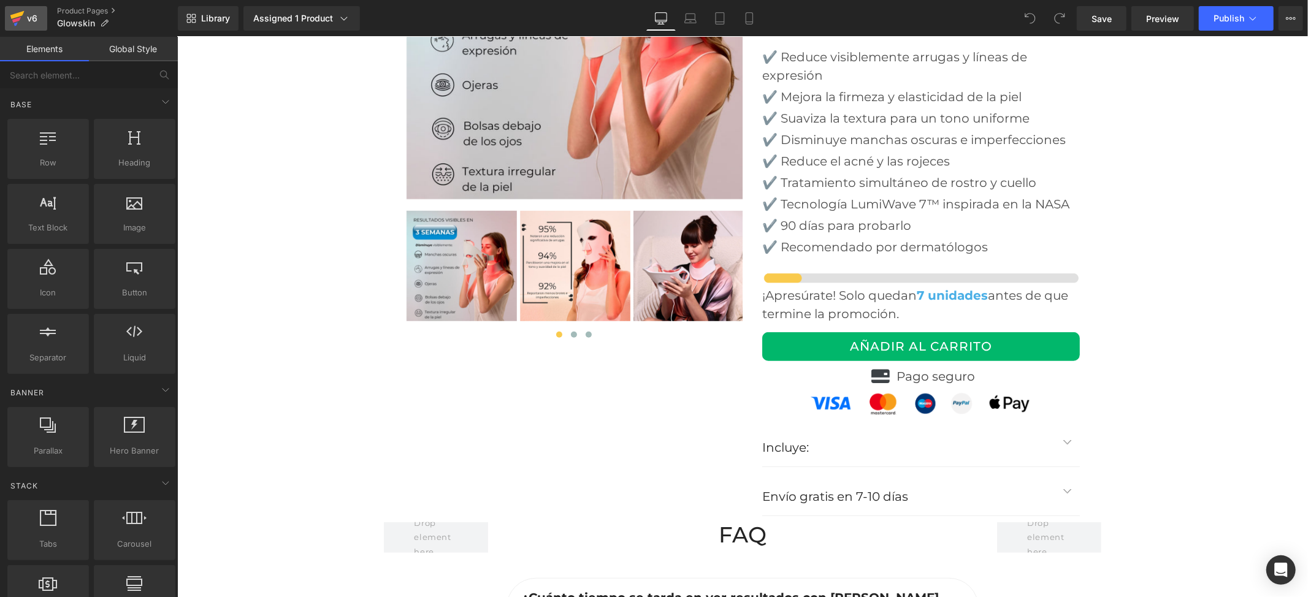
click at [39, 18] on div "v6" at bounding box center [32, 18] width 15 height 16
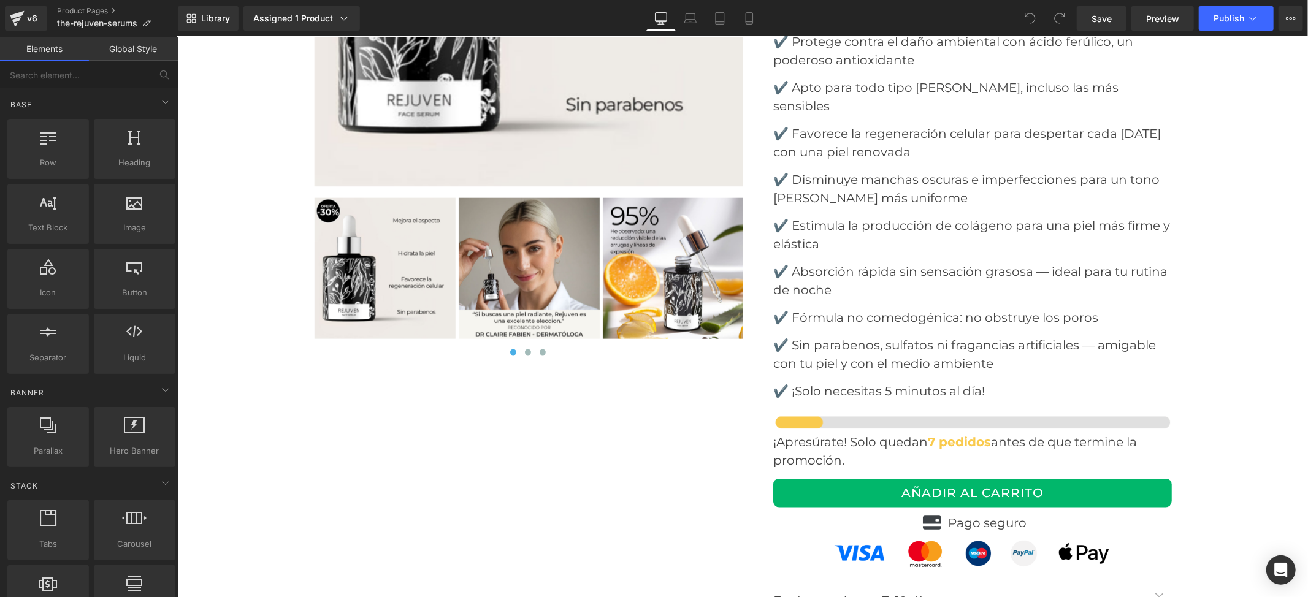
scroll to position [5152, 0]
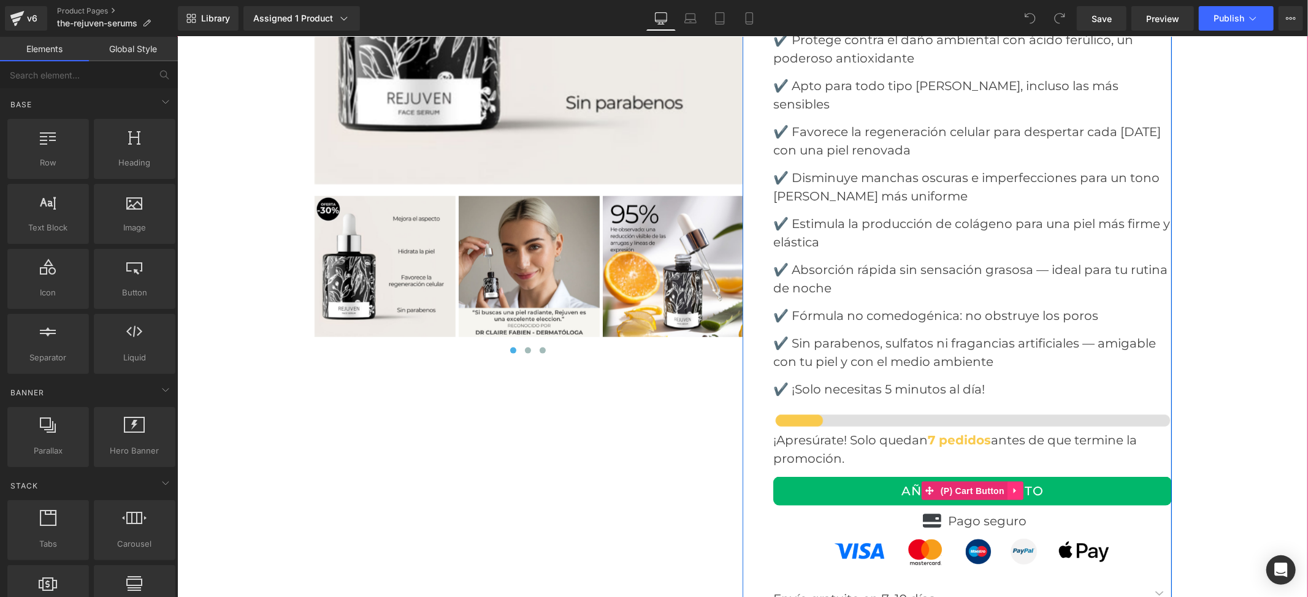
click at [1011, 486] on icon at bounding box center [1015, 490] width 9 height 9
click at [1019, 486] on icon at bounding box center [1023, 490] width 9 height 9
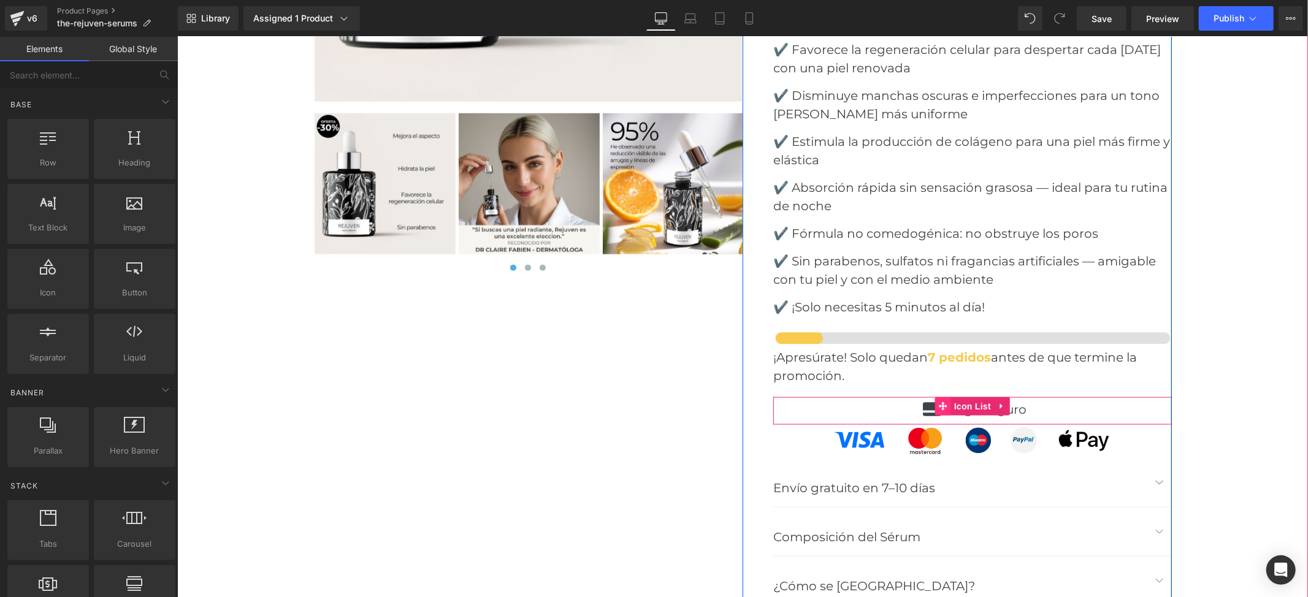
scroll to position [5070, 0]
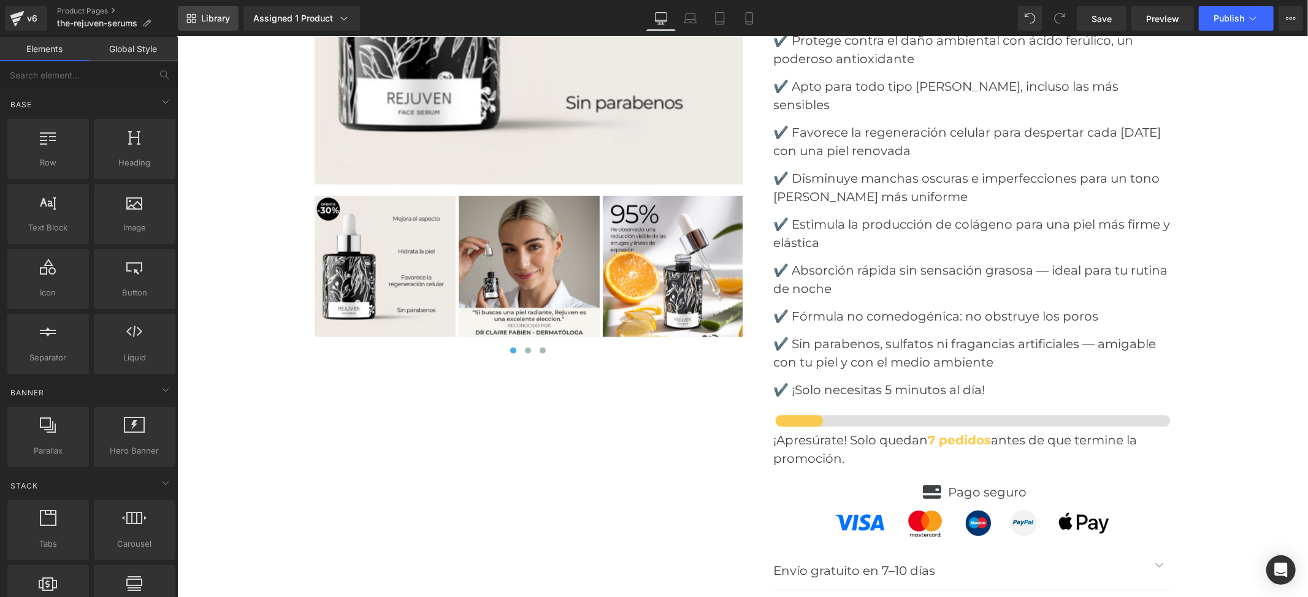
drag, startPoint x: 213, startPoint y: 15, endPoint x: 223, endPoint y: 18, distance: 10.5
click at [213, 15] on span "Library" at bounding box center [215, 18] width 29 height 11
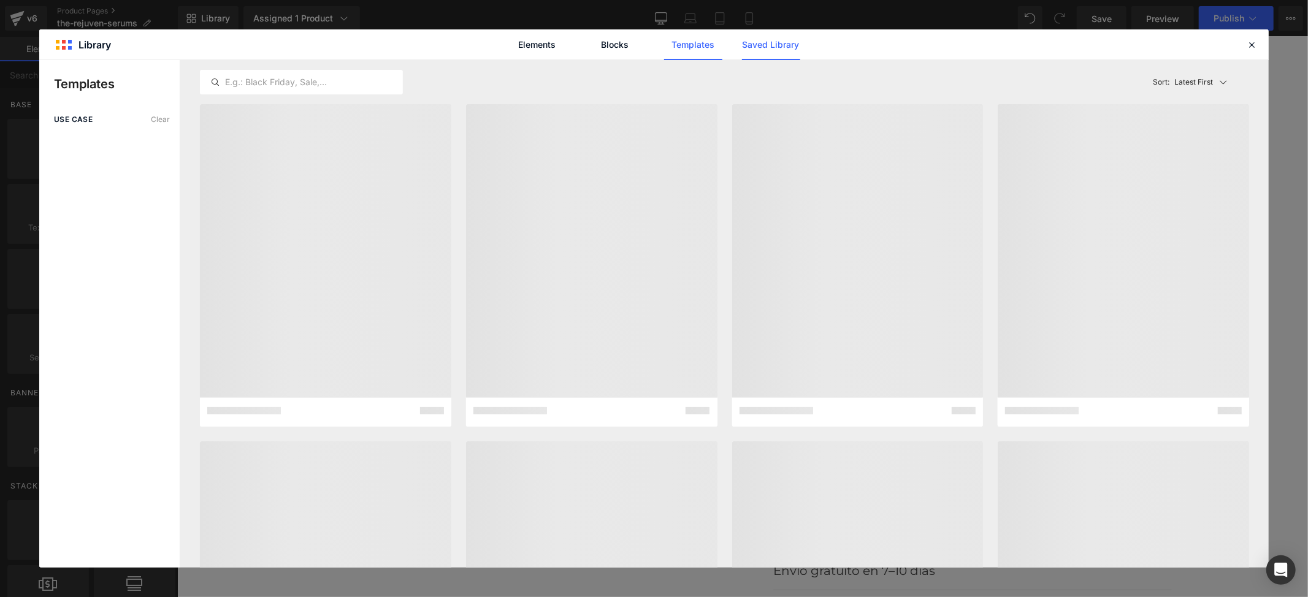
click at [781, 55] on link "Saved Library" at bounding box center [771, 44] width 58 height 31
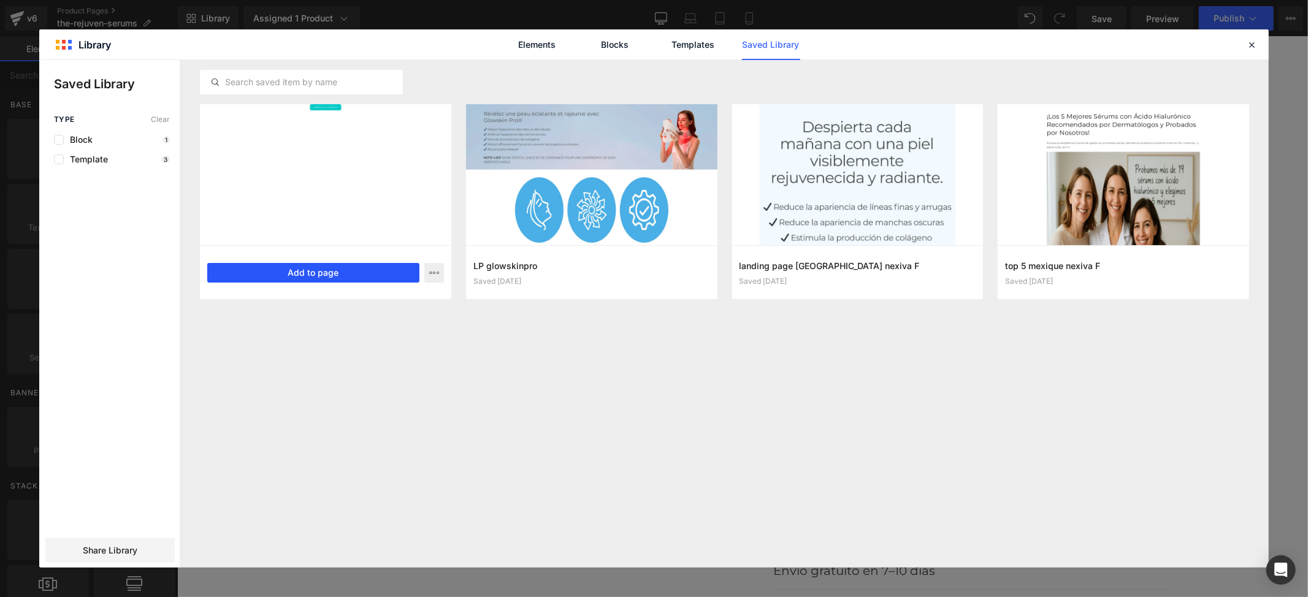
click at [302, 271] on button "Add to page" at bounding box center [313, 273] width 212 height 20
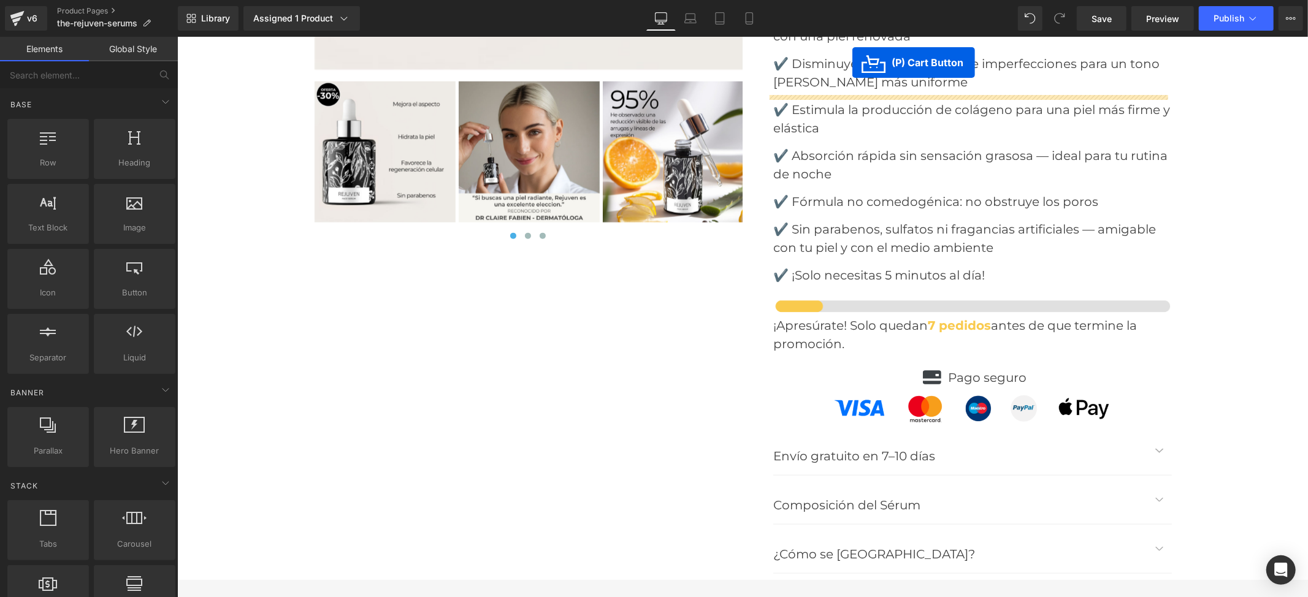
scroll to position [5148, 0]
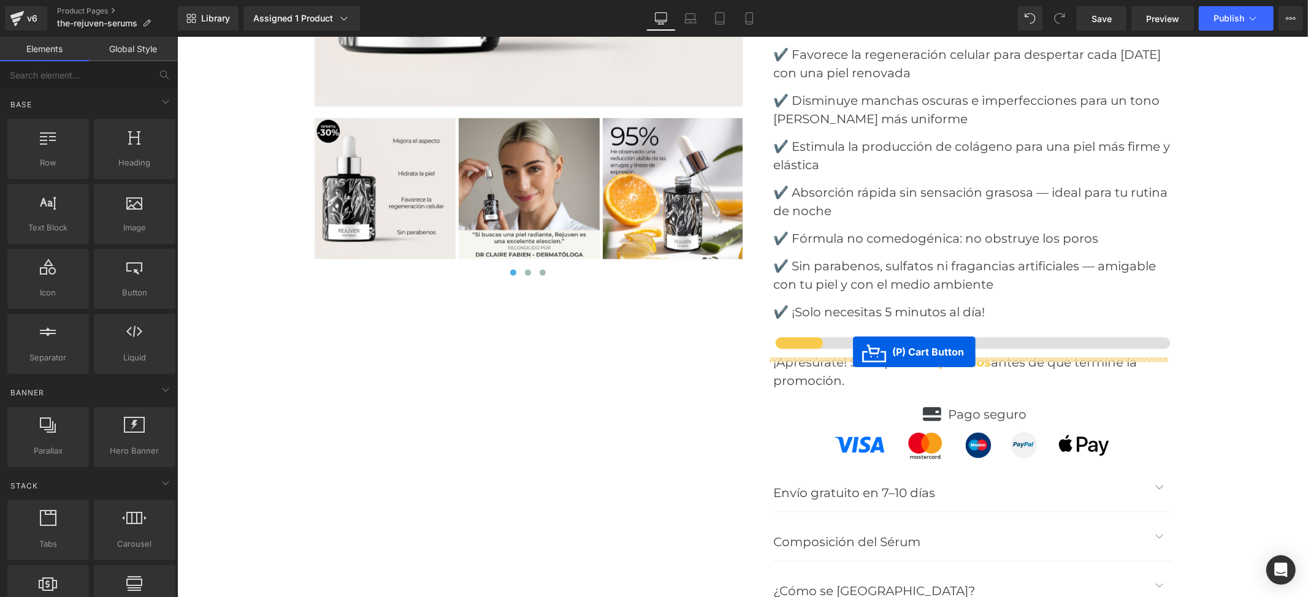
drag, startPoint x: 695, startPoint y: 355, endPoint x: 853, endPoint y: 351, distance: 157.7
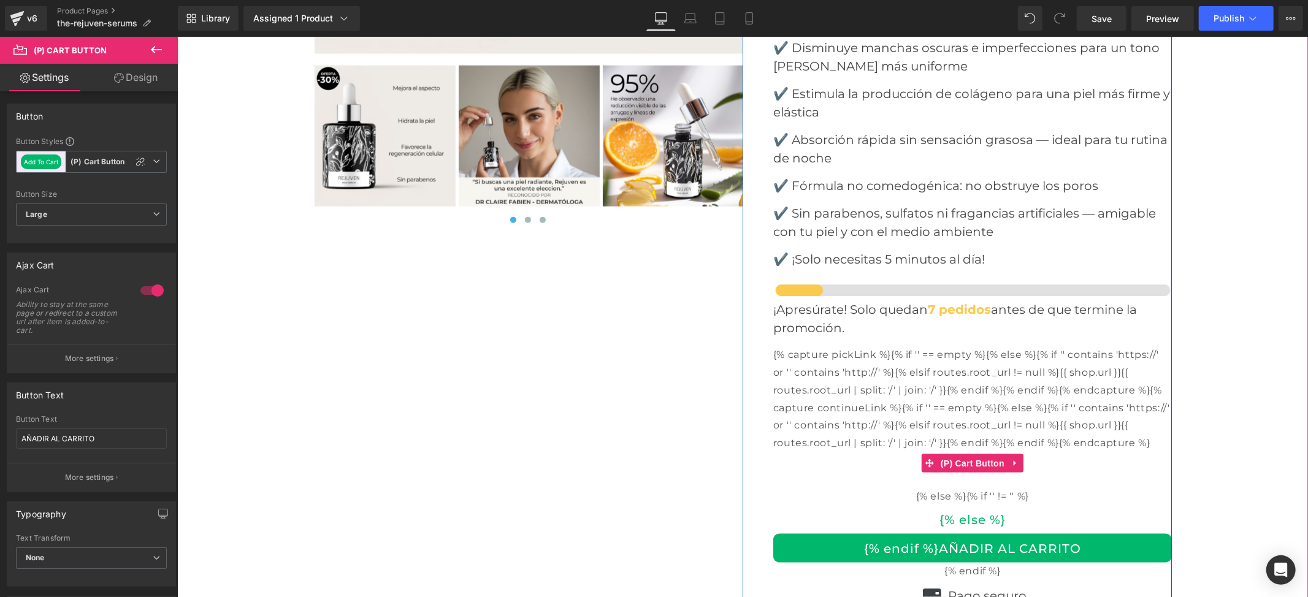
scroll to position [5229, 0]
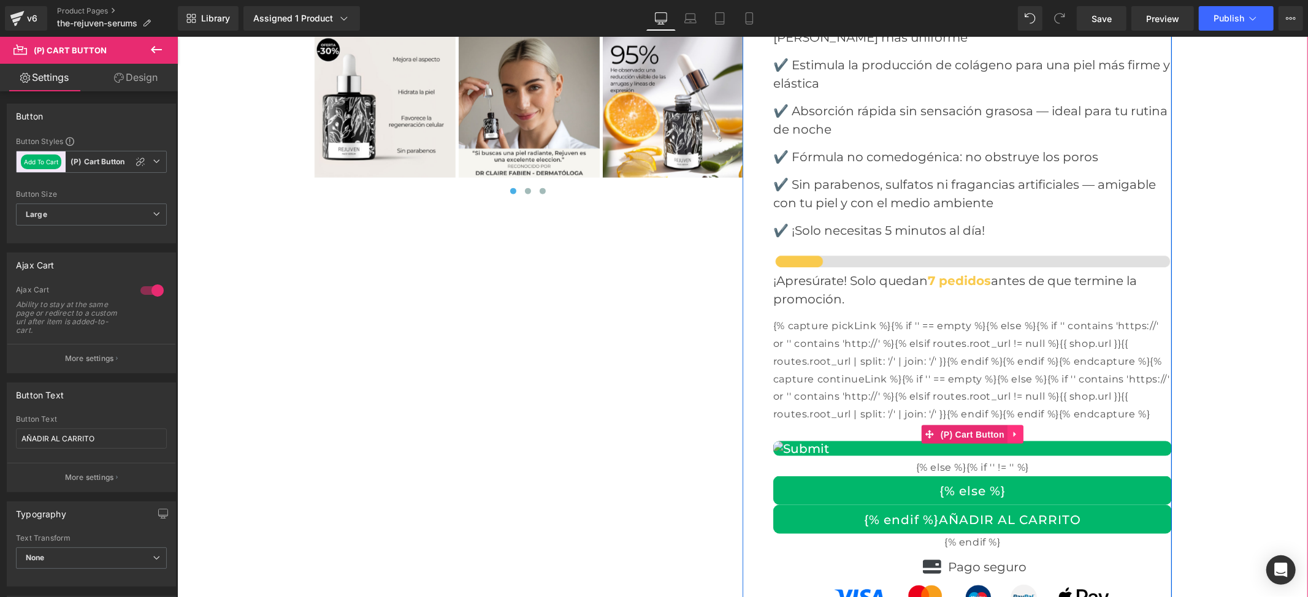
click at [1012, 430] on icon at bounding box center [1015, 434] width 9 height 9
click at [1019, 430] on icon at bounding box center [1023, 434] width 9 height 9
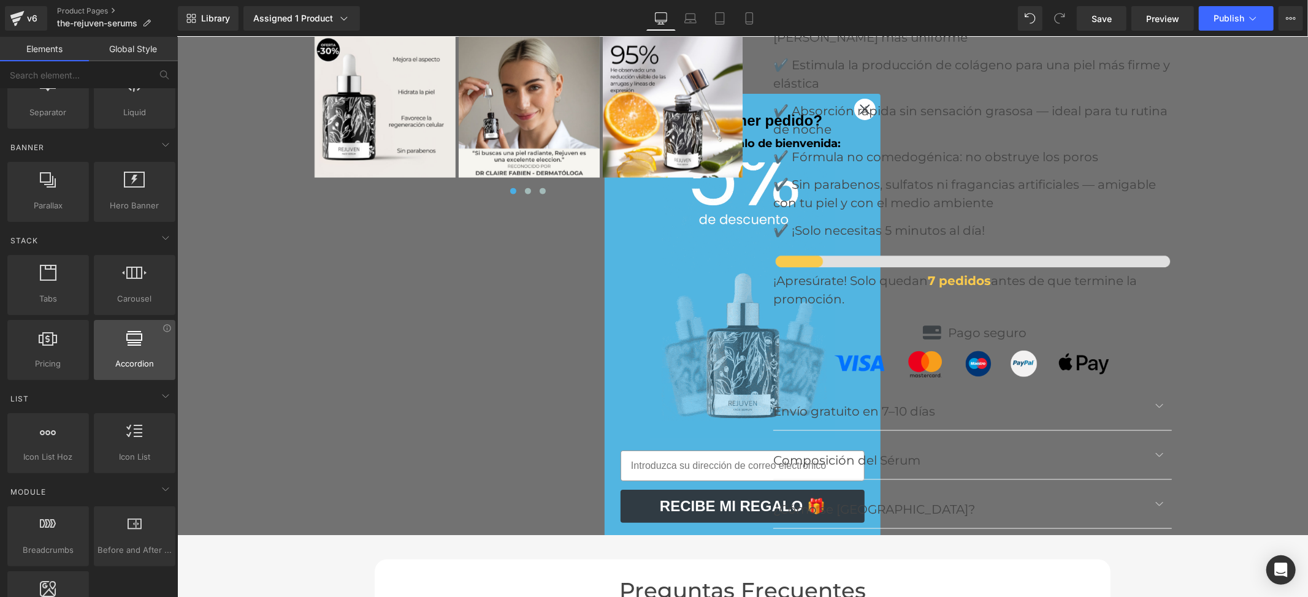
scroll to position [327, 0]
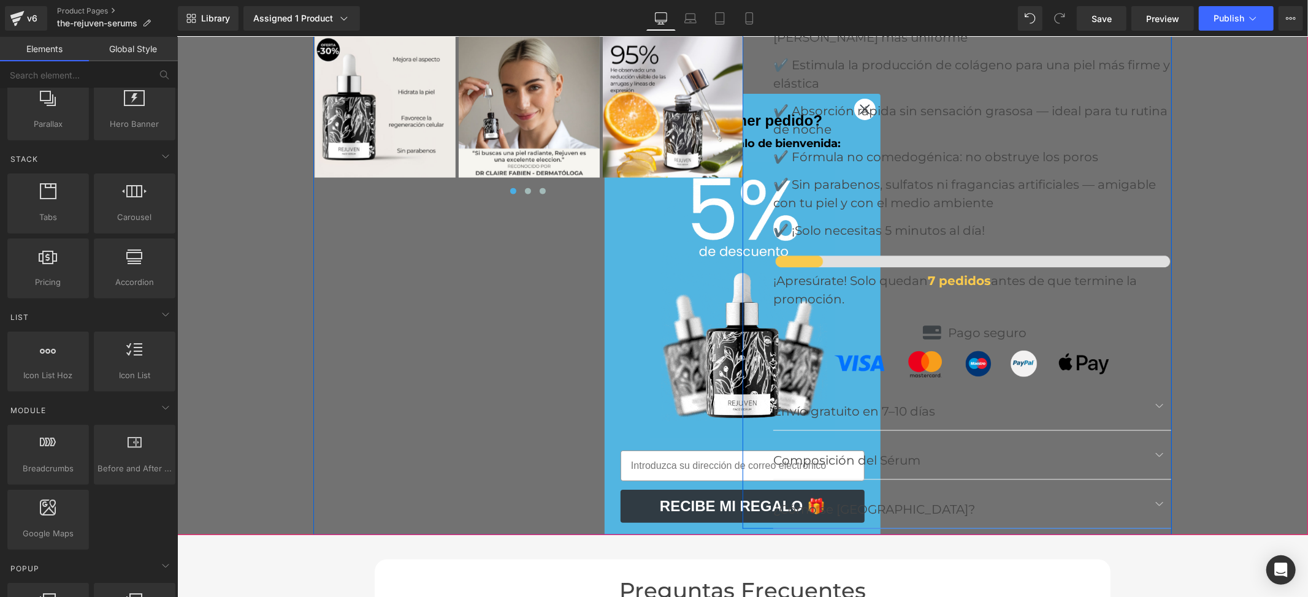
click at [1011, 269] on div "Icon Icon Icon Icon Icon Icon List Hoz (5624 opiniones) – Calificación: Excelen…" at bounding box center [972, 62] width 399 height 931
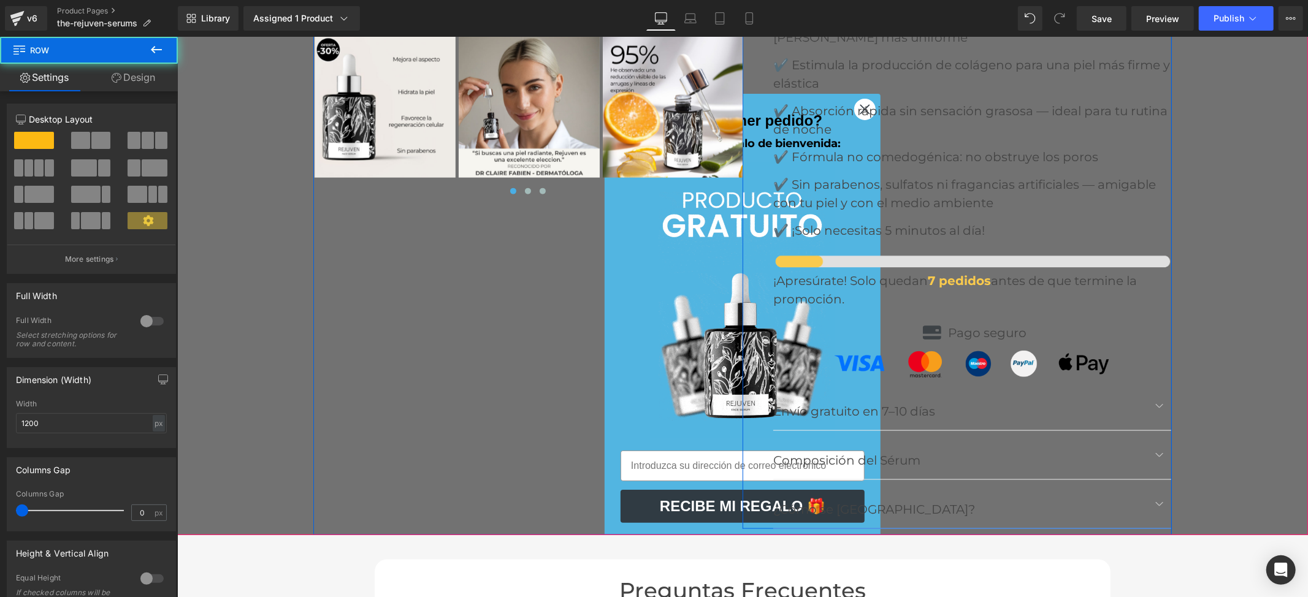
click at [1011, 269] on div "Icon Icon Icon Icon Icon Icon List Hoz (5624 opiniones) – Calificación: Excelen…" at bounding box center [972, 62] width 399 height 931
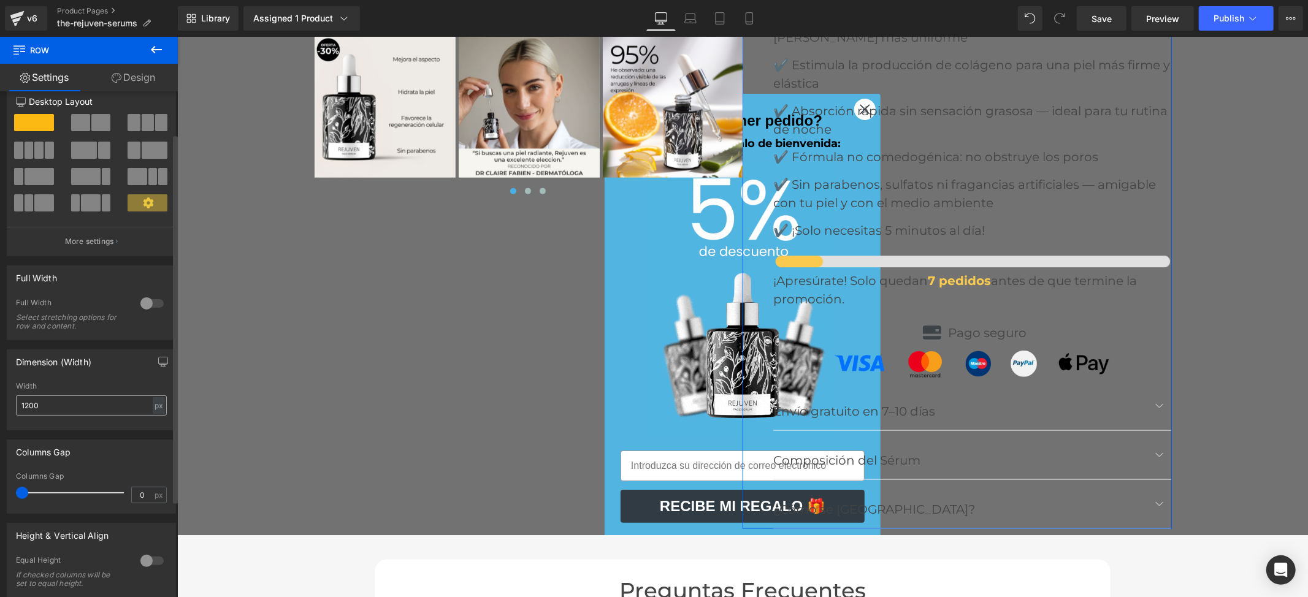
scroll to position [0, 0]
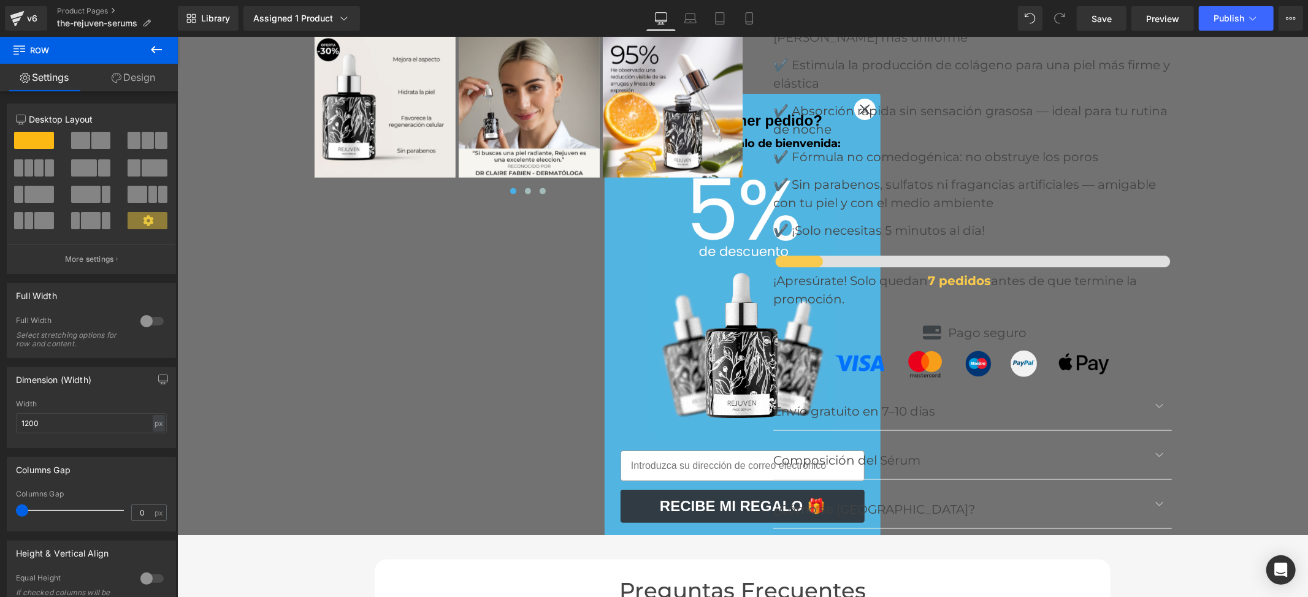
click at [161, 53] on icon at bounding box center [156, 49] width 15 height 15
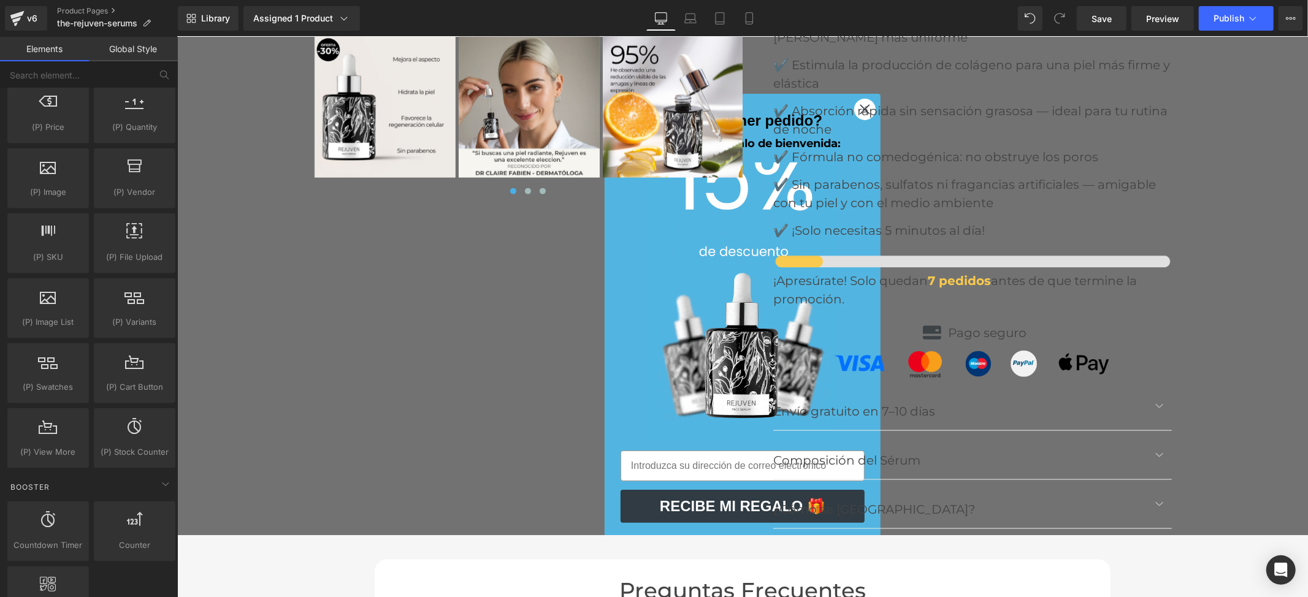
scroll to position [1308, 0]
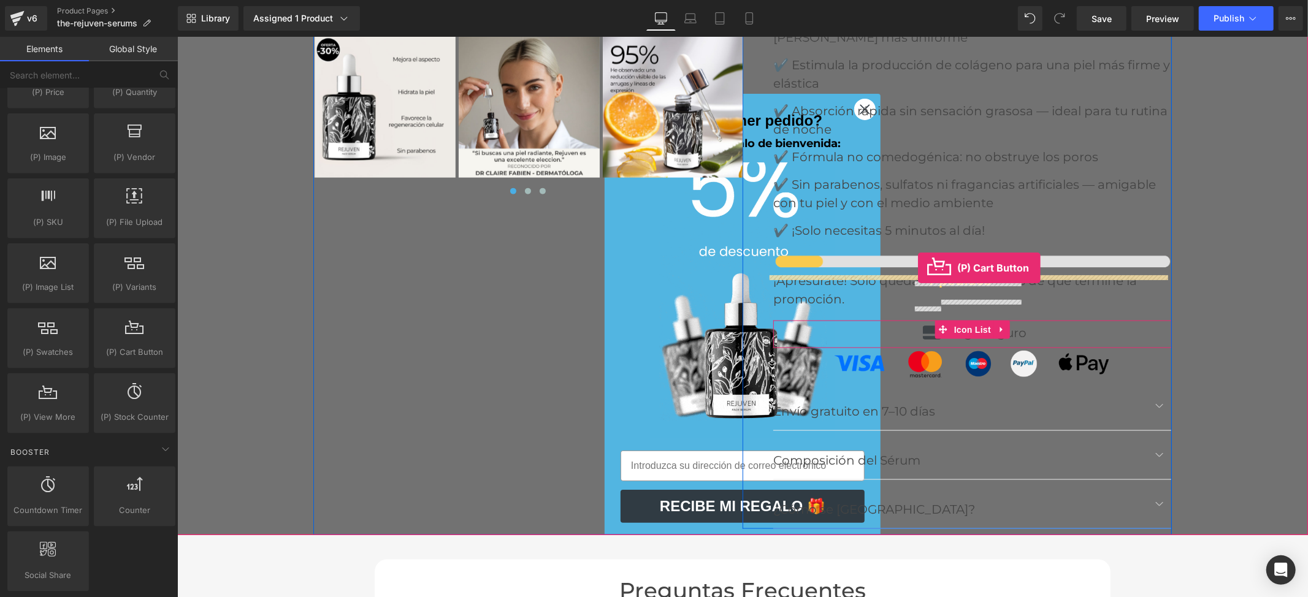
drag, startPoint x: 304, startPoint y: 380, endPoint x: 918, endPoint y: 267, distance: 623.6
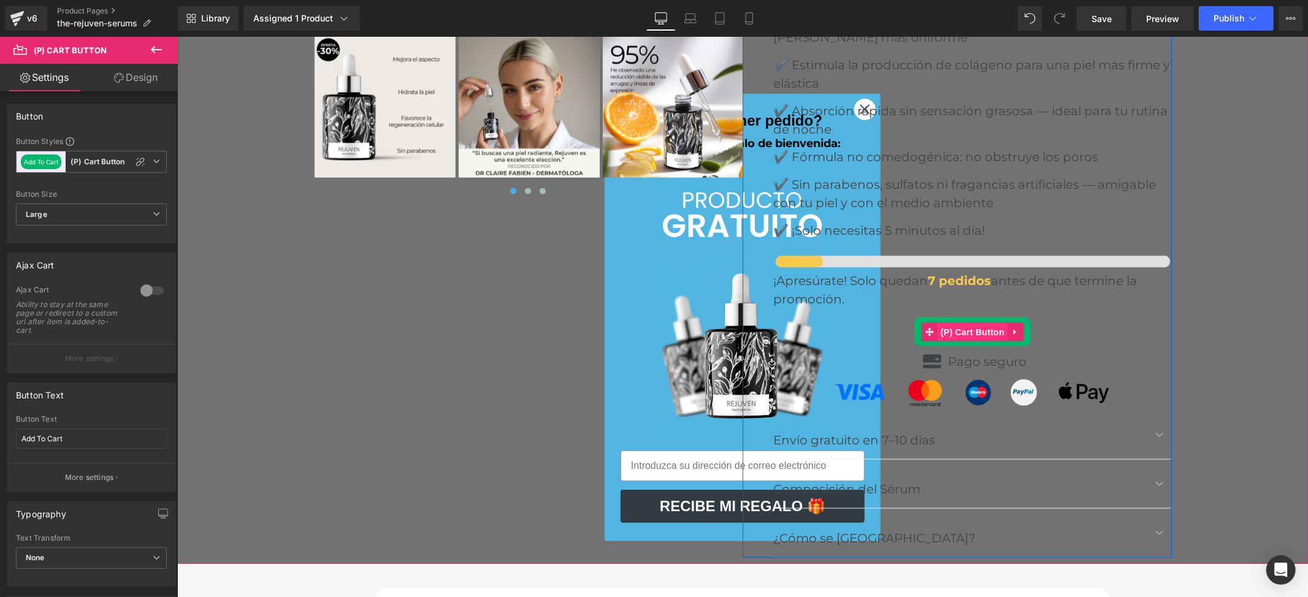
click at [969, 323] on span "(P) Cart Button" at bounding box center [972, 332] width 70 height 18
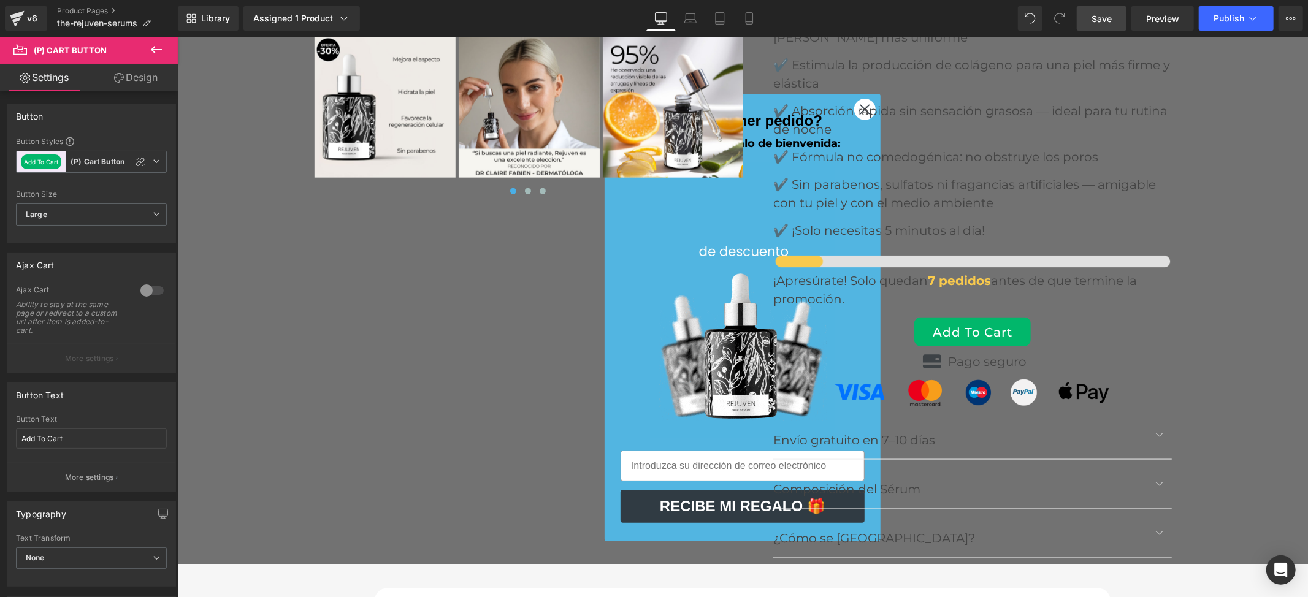
click at [1091, 20] on link "Save" at bounding box center [1102, 18] width 50 height 25
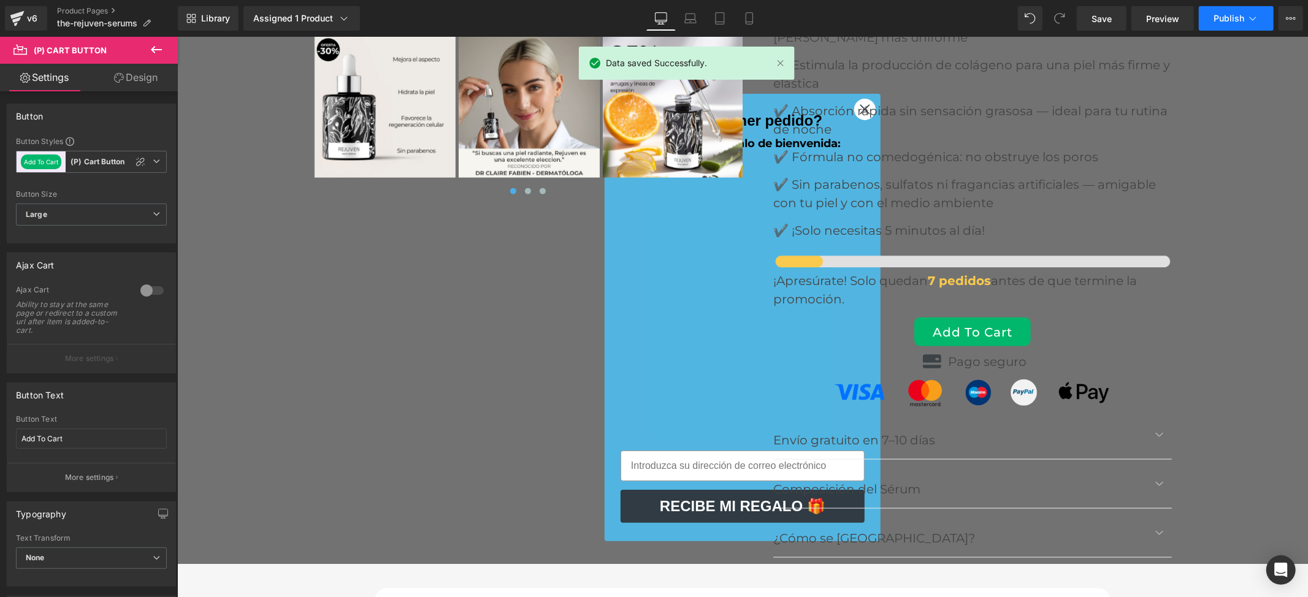
click at [1203, 7] on button "Publish" at bounding box center [1236, 18] width 75 height 25
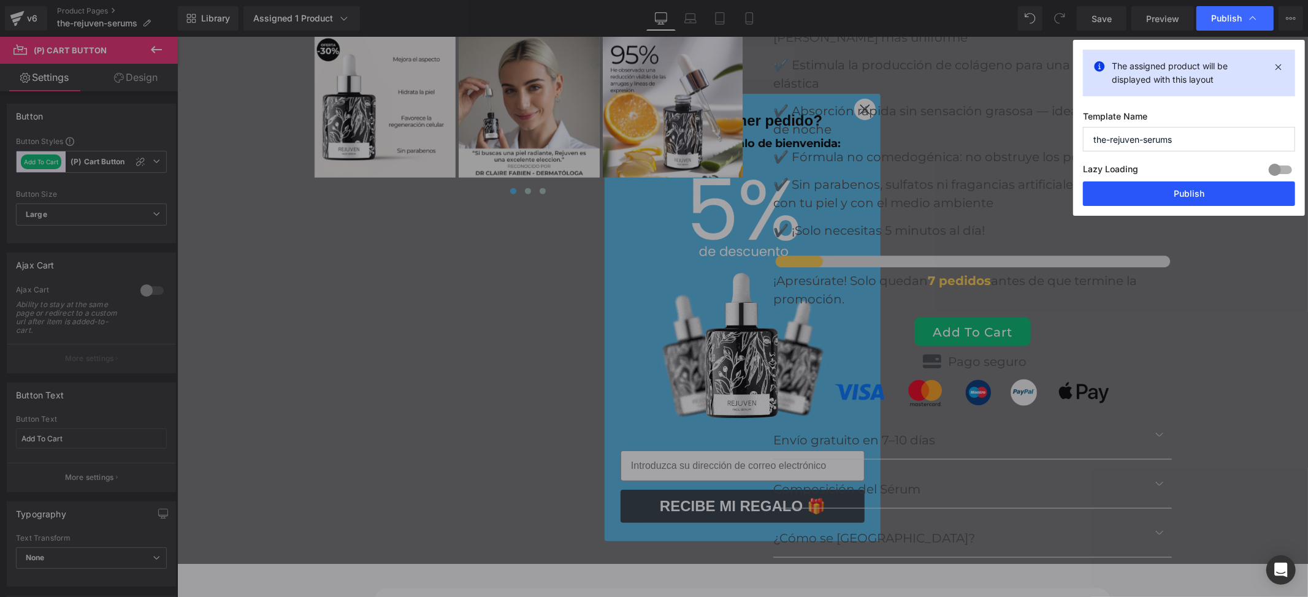
click at [1181, 191] on button "Publish" at bounding box center [1189, 194] width 212 height 25
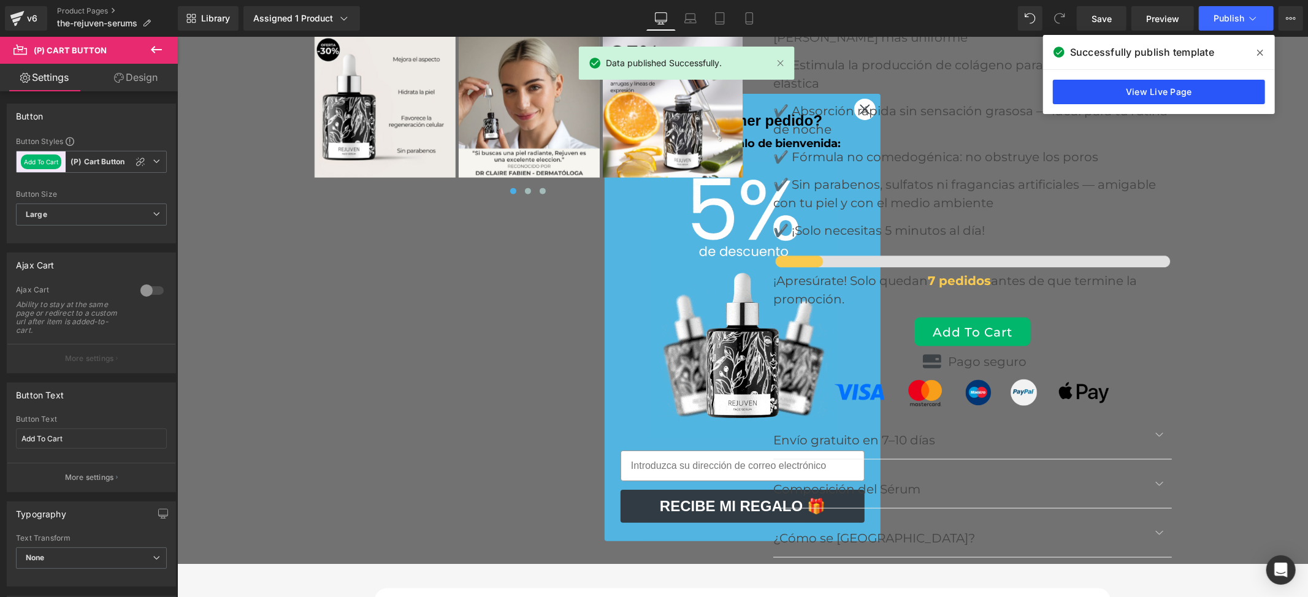
click at [1169, 98] on link "View Live Page" at bounding box center [1159, 92] width 212 height 25
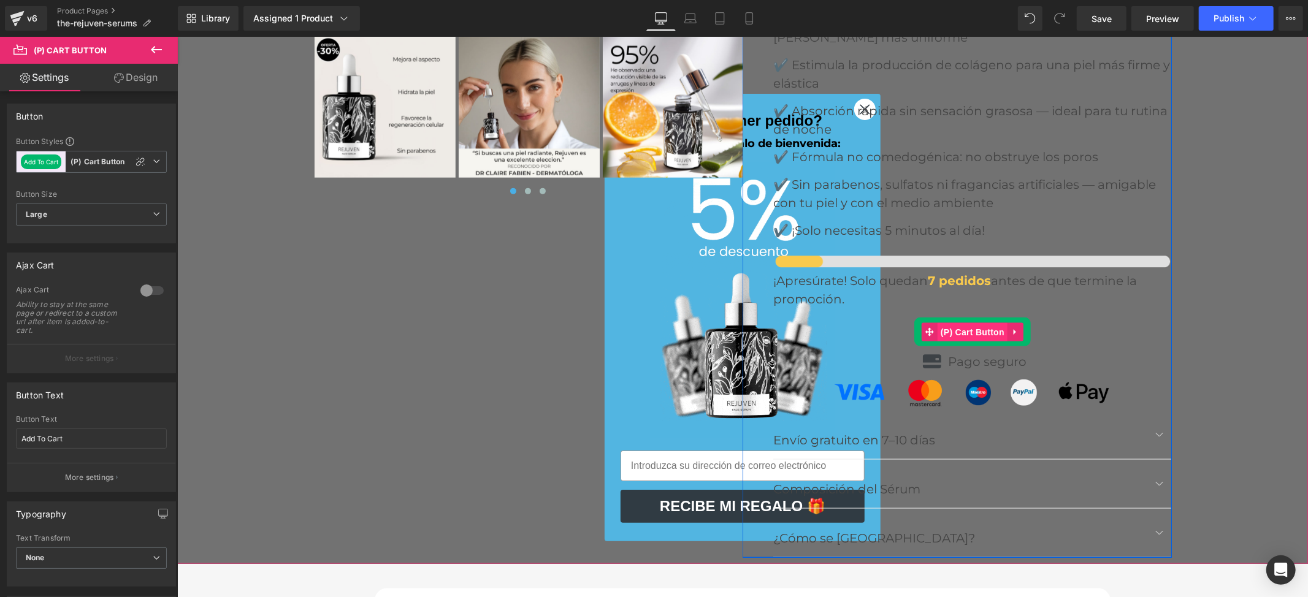
click at [957, 323] on span "(P) Cart Button" at bounding box center [972, 332] width 70 height 18
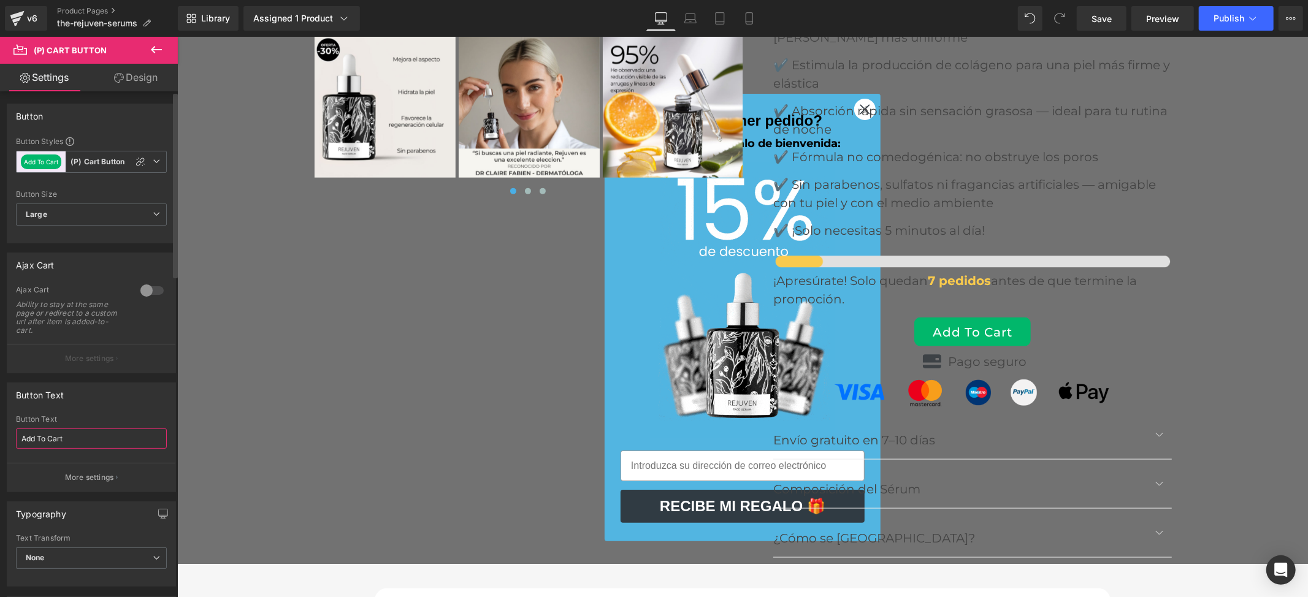
drag, startPoint x: 79, startPoint y: 435, endPoint x: 0, endPoint y: 435, distance: 79.1
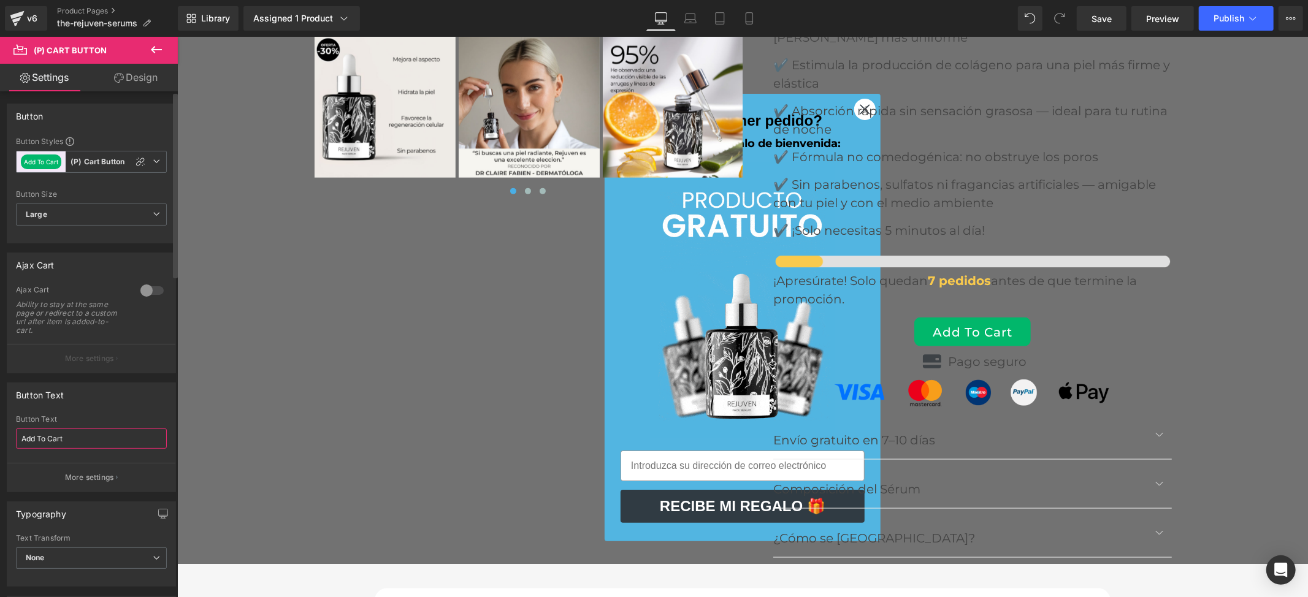
click at [0, 435] on div "Button Text Add To Cart Button Text Add To Cart More settings" at bounding box center [91, 433] width 183 height 119
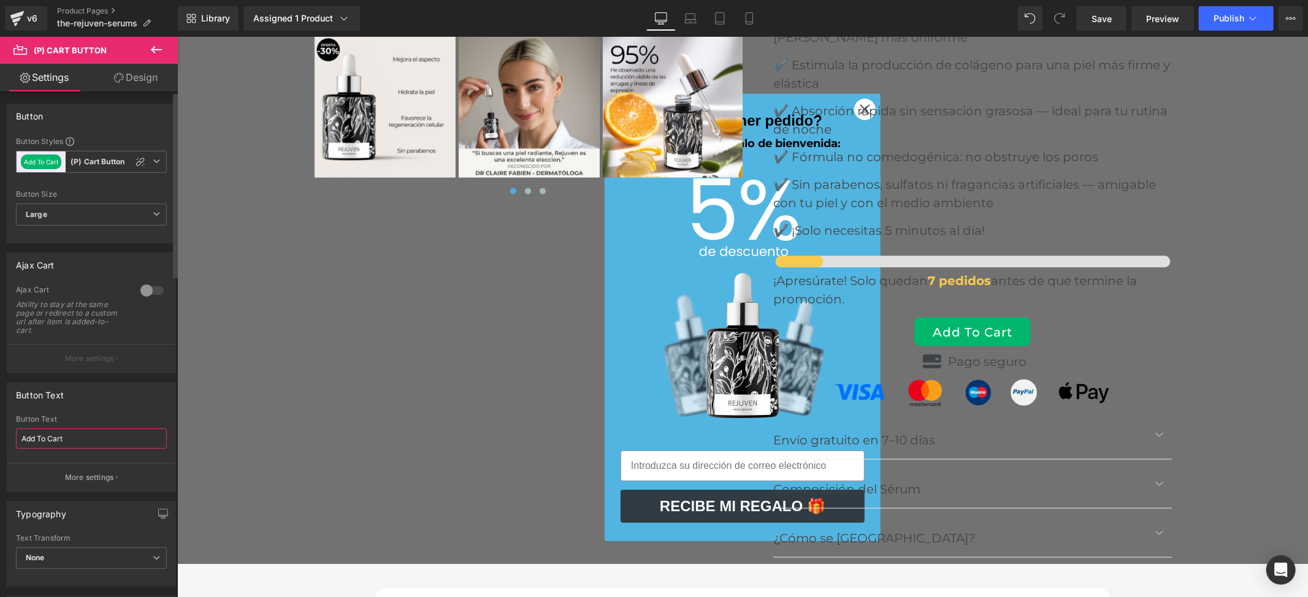
paste input "ÑADIR AL CARRITO"
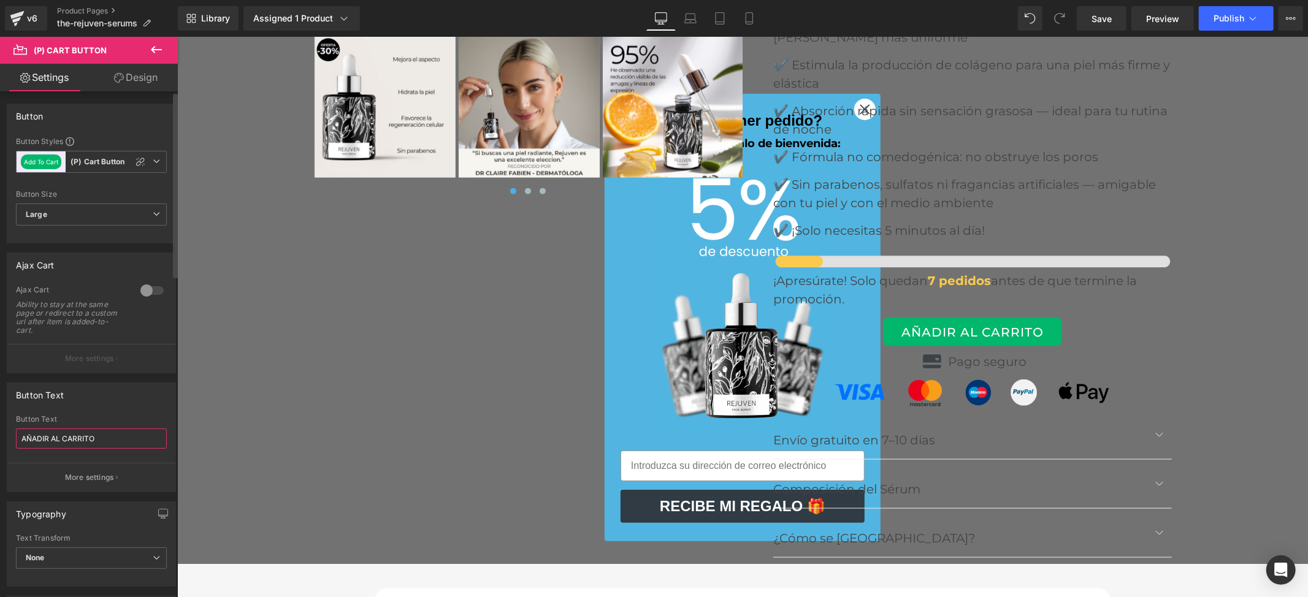
type input "AÑADIR AL CARRITO"
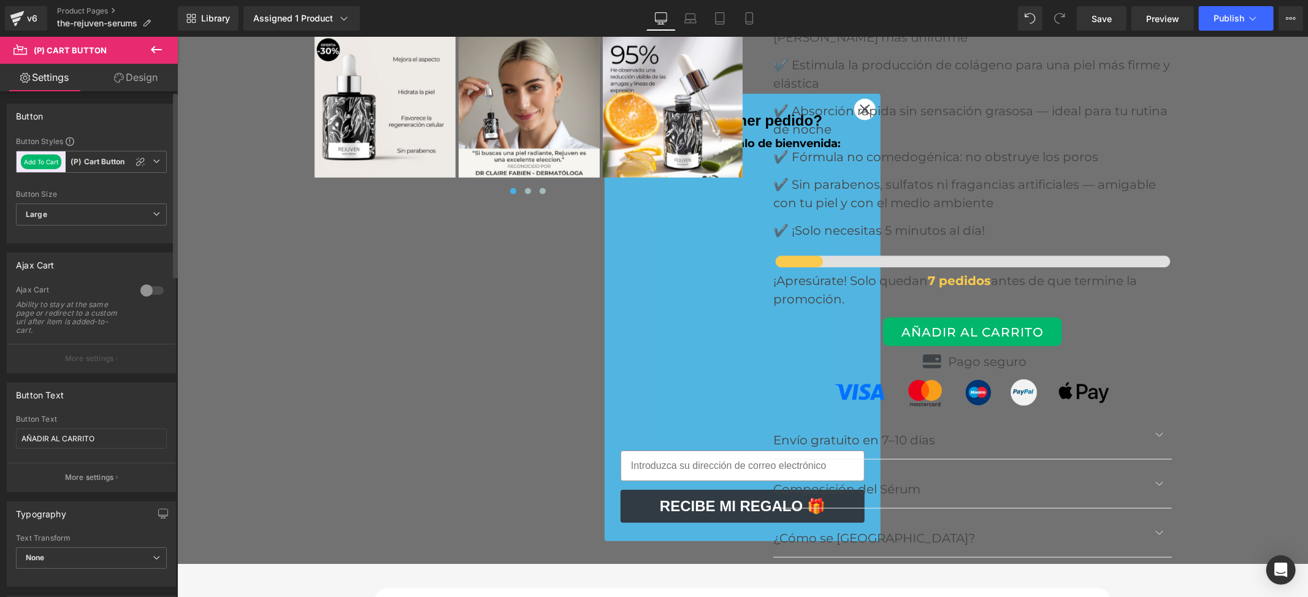
click at [140, 288] on div at bounding box center [151, 291] width 29 height 20
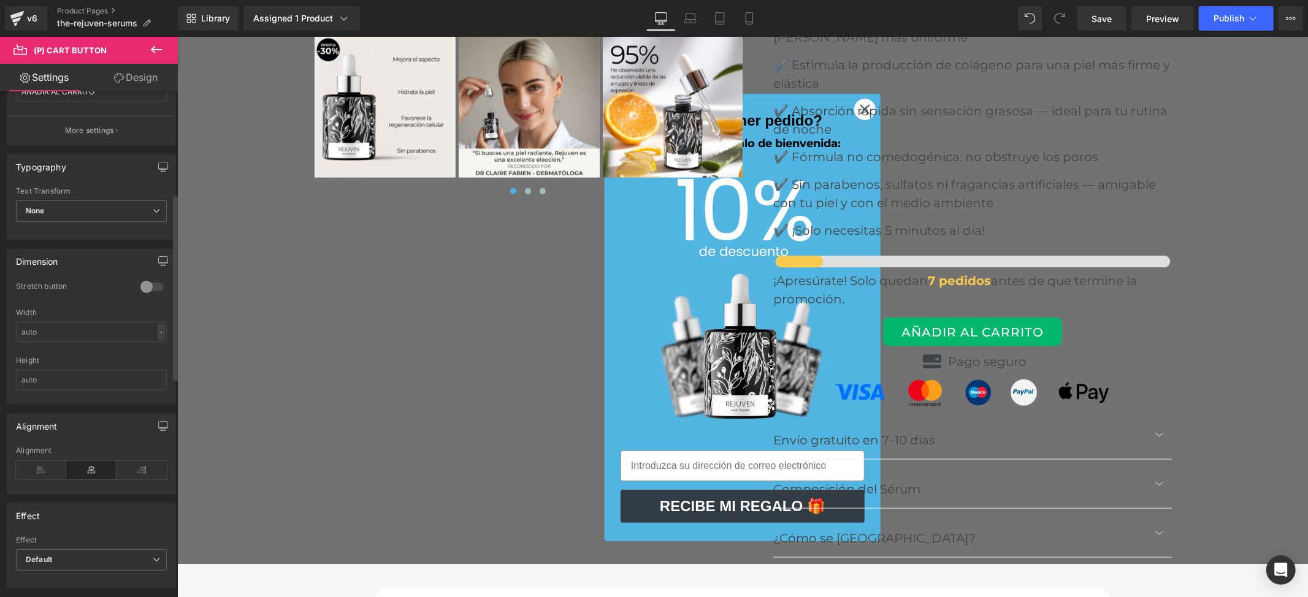
scroll to position [409, 0]
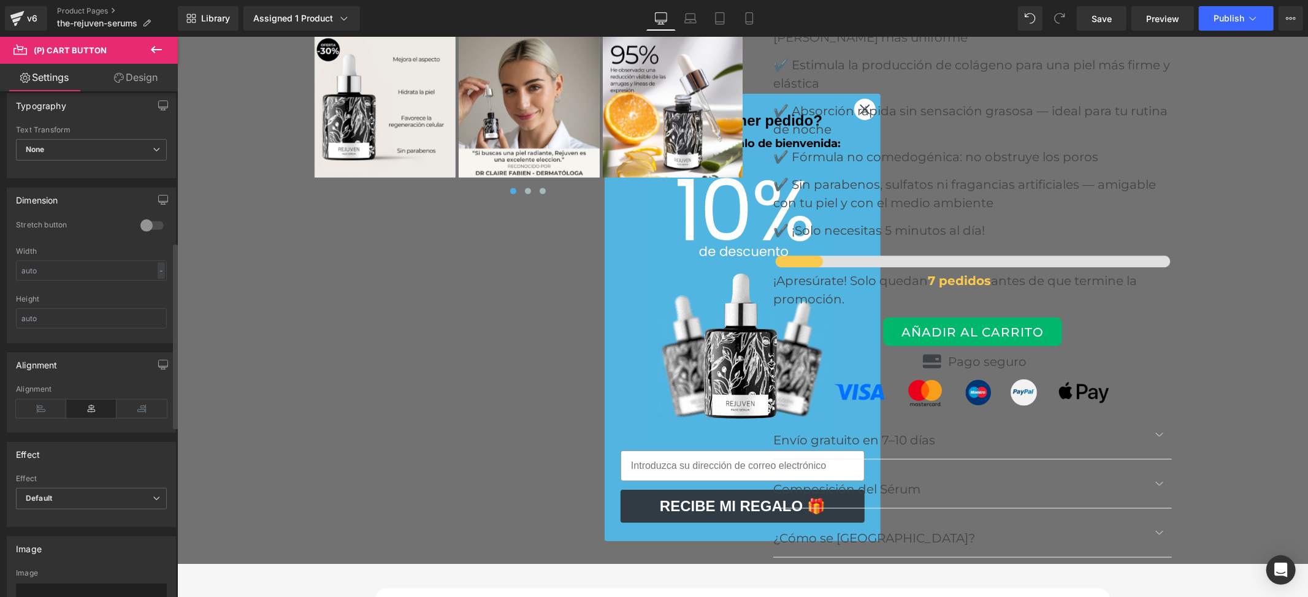
click at [140, 231] on div at bounding box center [151, 226] width 29 height 20
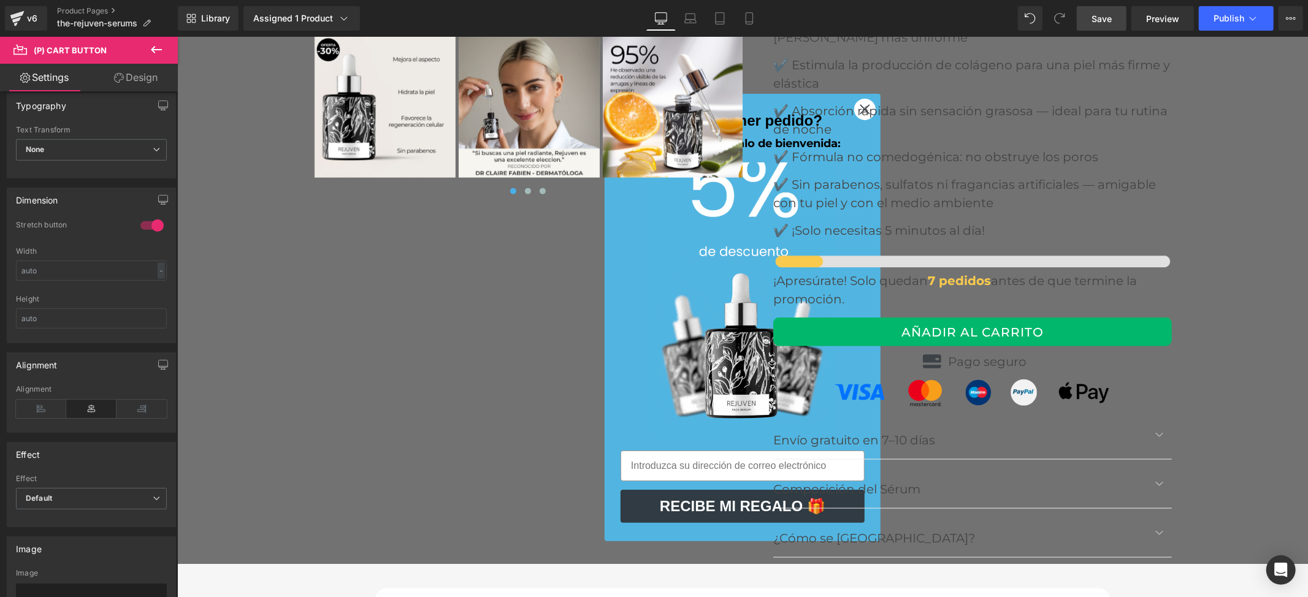
click at [1099, 25] on span "Save" at bounding box center [1102, 18] width 20 height 13
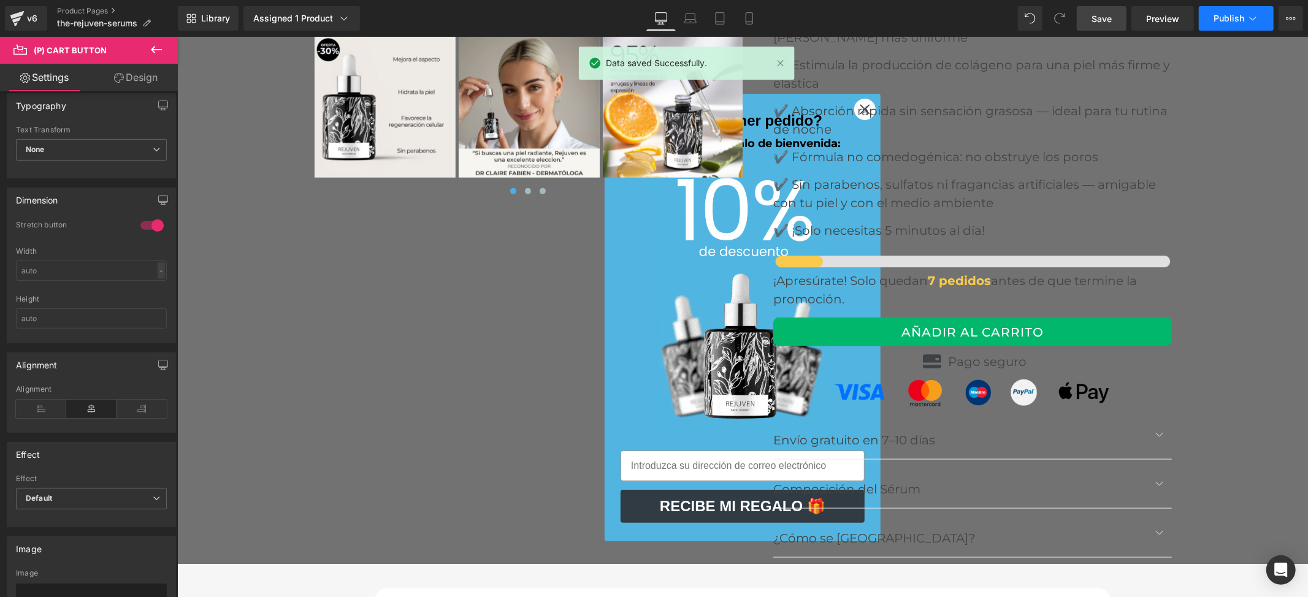
click at [1211, 18] on button "Publish" at bounding box center [1236, 18] width 75 height 25
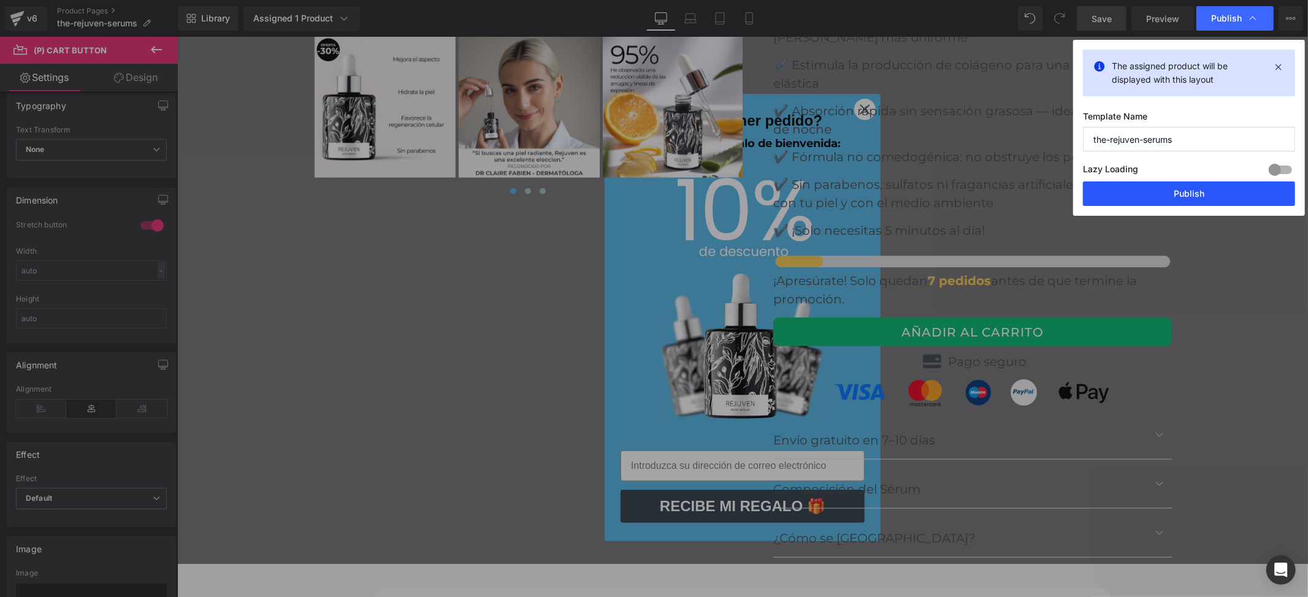
click at [1179, 192] on button "Publish" at bounding box center [1189, 194] width 212 height 25
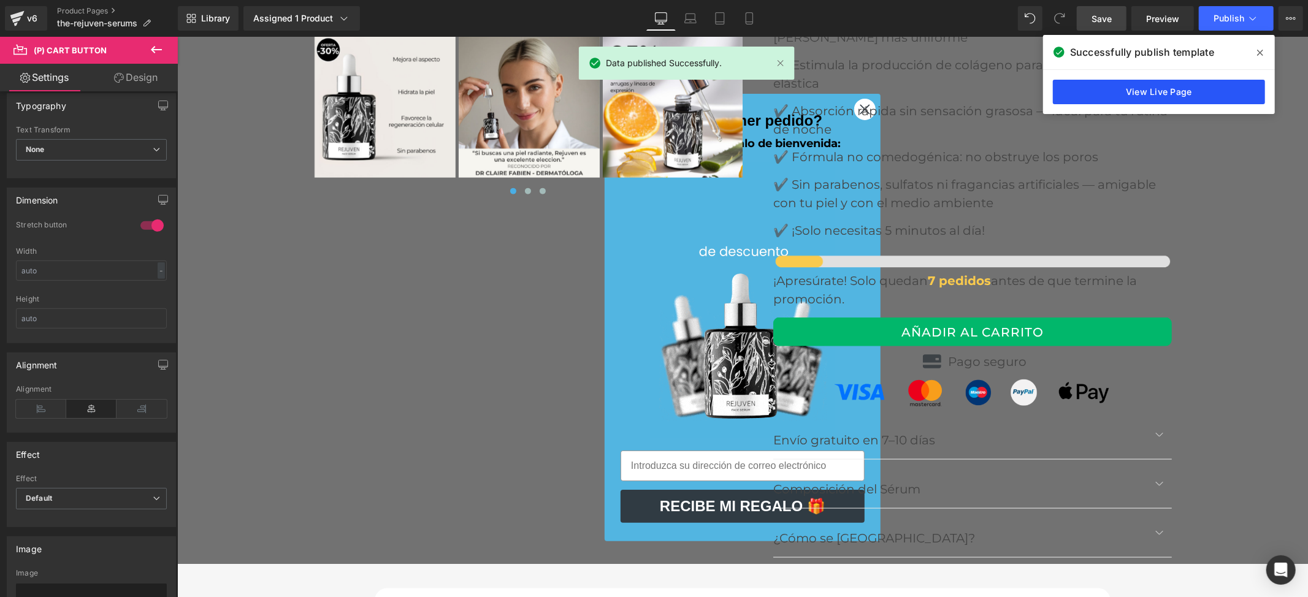
click at [1151, 87] on link "View Live Page" at bounding box center [1159, 92] width 212 height 25
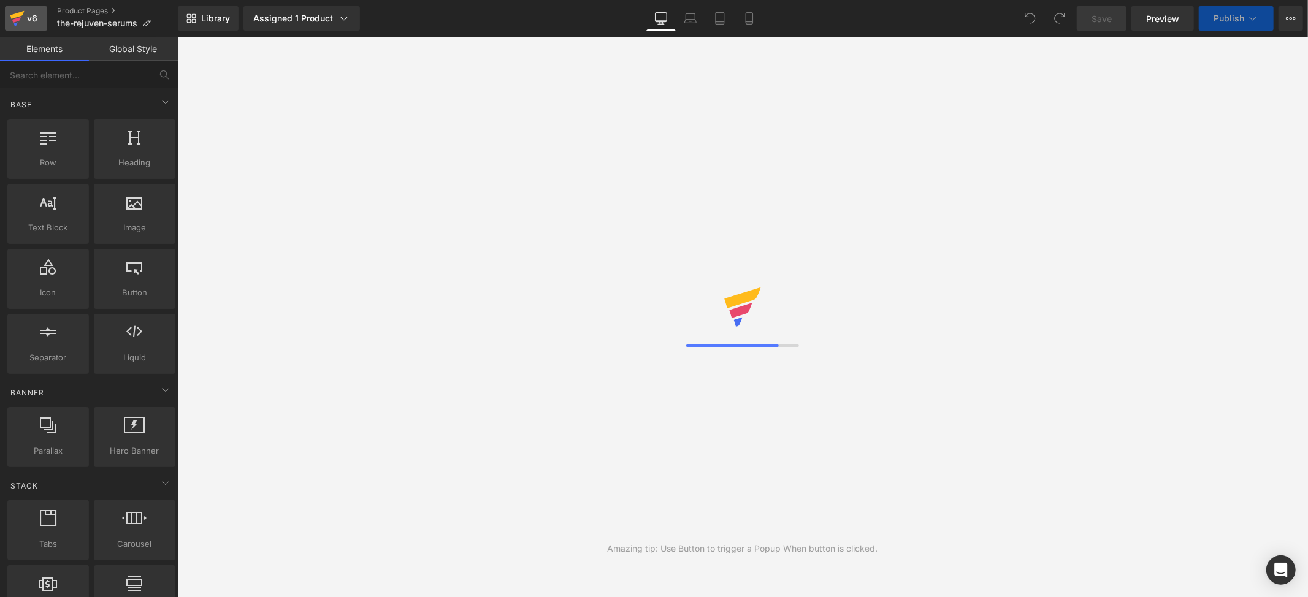
click at [35, 15] on div "v6" at bounding box center [32, 18] width 15 height 16
